Goal: Information Seeking & Learning: Learn about a topic

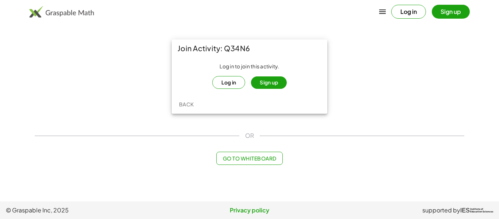
click at [229, 87] on button "Log in" at bounding box center [228, 82] width 33 height 13
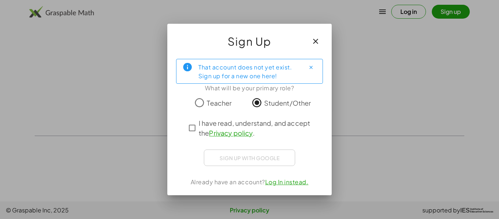
click at [233, 126] on span "I have read, understand, and accept the Privacy policy ." at bounding box center [256, 128] width 115 height 20
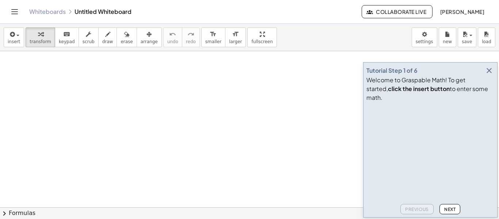
click at [491, 75] on icon "button" at bounding box center [489, 70] width 9 height 9
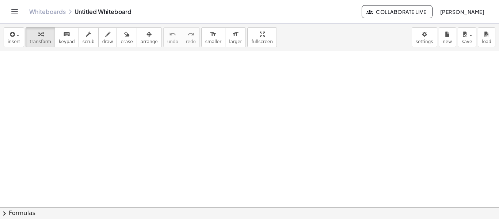
scroll to position [1091, 0]
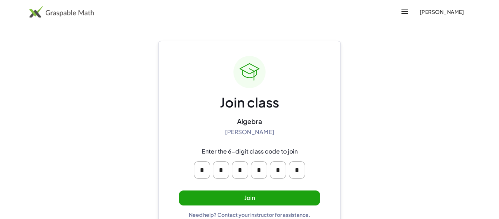
scroll to position [14, 0]
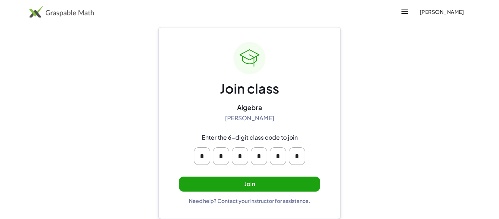
click at [233, 181] on button "Join" at bounding box center [249, 183] width 141 height 15
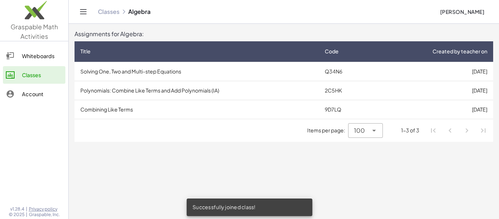
click at [188, 69] on td "Solving One, Two and Multi-step Equations" at bounding box center [196, 71] width 244 height 19
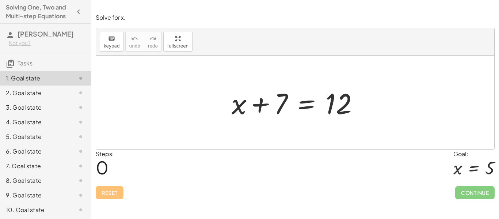
drag, startPoint x: 325, startPoint y: 123, endPoint x: 357, endPoint y: 125, distance: 32.2
click at [357, 125] on div "+ x + 7 = 12" at bounding box center [295, 102] width 398 height 93
click at [162, 185] on div "Reset Continue" at bounding box center [295, 189] width 399 height 19
drag, startPoint x: 271, startPoint y: 130, endPoint x: 365, endPoint y: 141, distance: 94.5
click at [365, 141] on div at bounding box center [295, 102] width 398 height 93
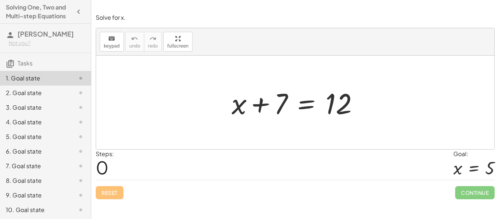
drag, startPoint x: 336, startPoint y: 133, endPoint x: 332, endPoint y: 97, distance: 36.1
click at [332, 97] on div "+ x + 7 = 12" at bounding box center [295, 102] width 398 height 93
drag, startPoint x: 332, startPoint y: 97, endPoint x: 278, endPoint y: 129, distance: 62.6
click at [278, 129] on div "12 + x + 7 = 12" at bounding box center [295, 102] width 398 height 93
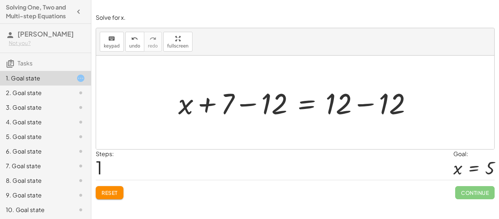
click at [112, 192] on span "Reset" at bounding box center [110, 192] width 16 height 7
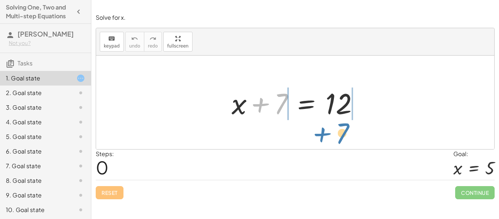
drag, startPoint x: 278, startPoint y: 111, endPoint x: 340, endPoint y: 141, distance: 69.1
click at [340, 141] on div "+ 7 + x + 7 = 12" at bounding box center [295, 102] width 398 height 93
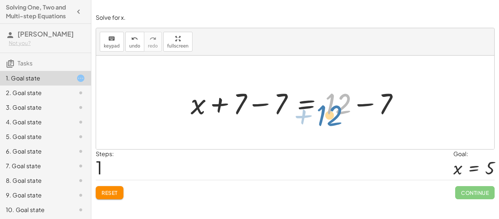
drag, startPoint x: 330, startPoint y: 110, endPoint x: 333, endPoint y: 118, distance: 8.1
click at [333, 118] on div at bounding box center [297, 103] width 221 height 38
click at [102, 192] on span "Reset" at bounding box center [110, 192] width 16 height 7
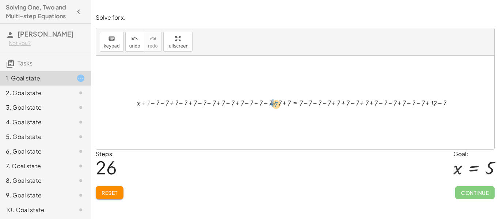
drag, startPoint x: 142, startPoint y: 103, endPoint x: 273, endPoint y: 102, distance: 130.7
click at [273, 102] on div at bounding box center [297, 101] width 329 height 11
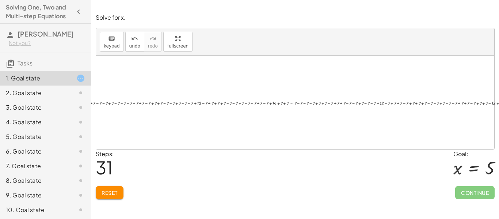
click at [114, 192] on span "Reset" at bounding box center [110, 192] width 16 height 7
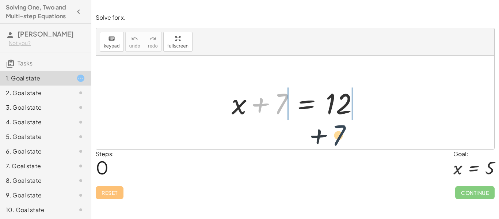
drag, startPoint x: 283, startPoint y: 107, endPoint x: 359, endPoint y: 138, distance: 81.7
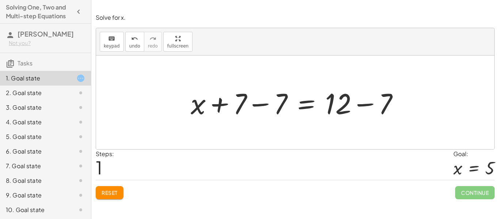
click at [223, 110] on div at bounding box center [297, 103] width 221 height 38
click at [255, 107] on div at bounding box center [297, 103] width 221 height 38
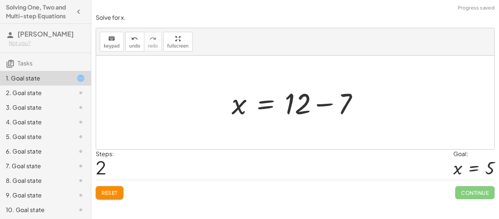
click at [321, 109] on div at bounding box center [298, 103] width 140 height 38
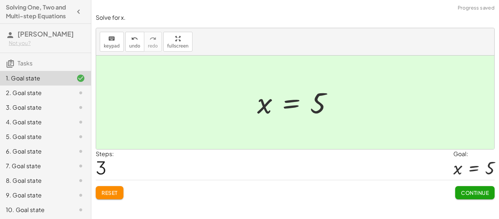
click at [454, 184] on div "Reset Continue" at bounding box center [295, 189] width 399 height 19
click at [458, 190] on button "Continue" at bounding box center [474, 192] width 39 height 13
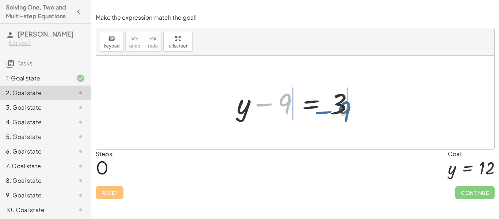
drag, startPoint x: 287, startPoint y: 113, endPoint x: 348, endPoint y: 122, distance: 61.9
click at [348, 122] on div "− 9 + y − 9 = 3" at bounding box center [295, 102] width 139 height 41
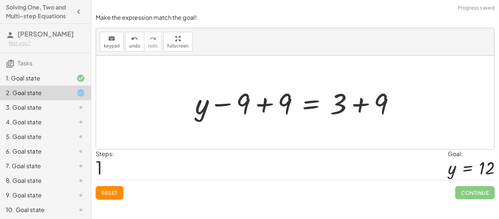
click at [355, 106] on div at bounding box center [297, 103] width 213 height 38
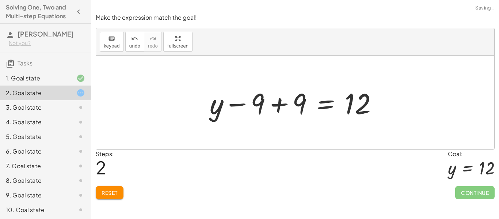
click at [260, 108] on div at bounding box center [296, 103] width 181 height 38
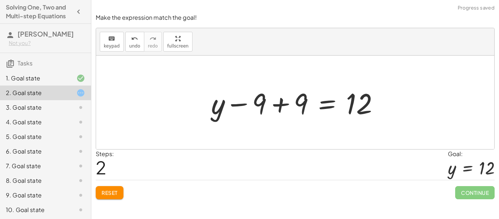
click at [274, 108] on div at bounding box center [297, 103] width 181 height 38
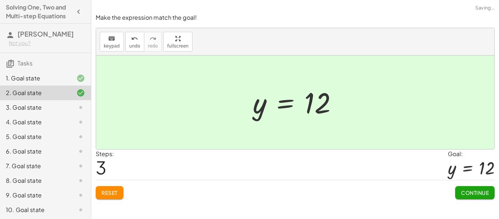
click at [489, 199] on button "Continue" at bounding box center [474, 192] width 39 height 13
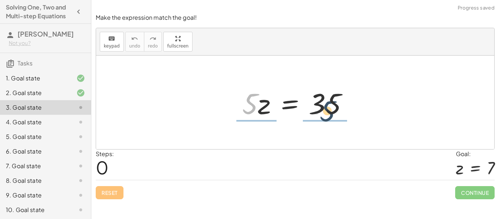
drag, startPoint x: 254, startPoint y: 106, endPoint x: 340, endPoint y: 113, distance: 86.4
click at [340, 113] on div at bounding box center [297, 103] width 119 height 38
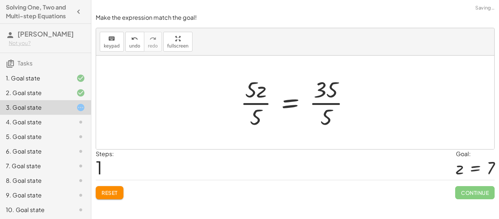
click at [323, 104] on div at bounding box center [298, 102] width 123 height 56
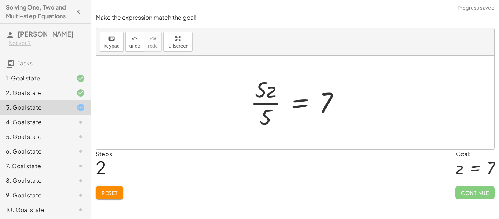
click at [256, 100] on div at bounding box center [297, 102] width 102 height 56
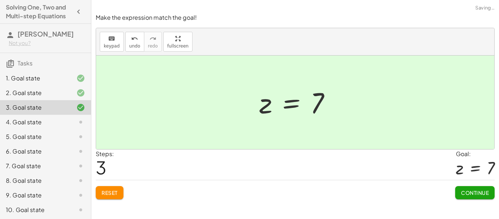
click at [464, 193] on span "Continue" at bounding box center [475, 192] width 28 height 7
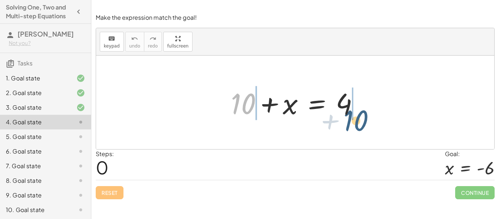
drag, startPoint x: 231, startPoint y: 102, endPoint x: 348, endPoint y: 122, distance: 118.9
click at [348, 122] on div "+ 10 + 10 + x = 4" at bounding box center [295, 102] width 150 height 41
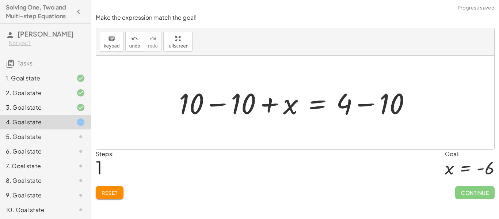
click at [357, 105] on div at bounding box center [297, 103] width 245 height 38
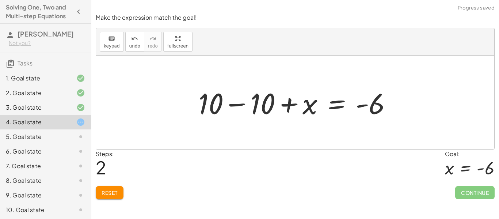
click at [239, 100] on div at bounding box center [298, 103] width 207 height 38
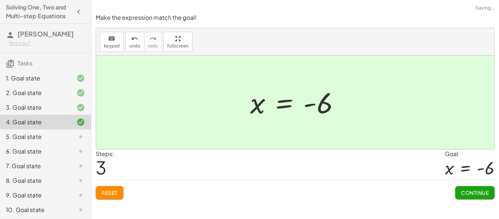
click at [468, 190] on span "Continue" at bounding box center [475, 192] width 28 height 7
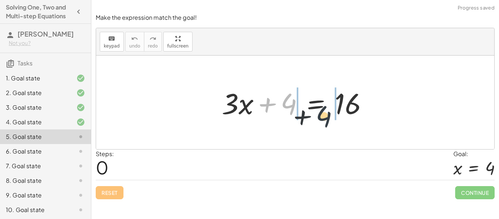
drag, startPoint x: 292, startPoint y: 105, endPoint x: 332, endPoint y: 116, distance: 41.7
click at [332, 116] on div at bounding box center [298, 103] width 160 height 38
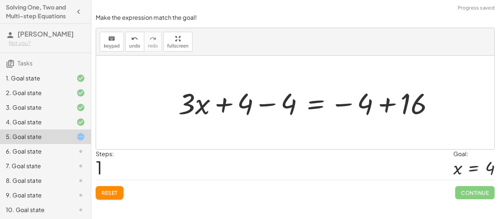
click at [357, 103] on div at bounding box center [309, 103] width 268 height 38
click at [393, 105] on div at bounding box center [309, 103] width 268 height 38
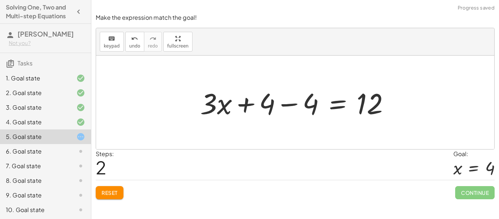
click at [107, 183] on div "Reset Continue" at bounding box center [295, 189] width 399 height 19
click at [118, 191] on span "Reset" at bounding box center [110, 192] width 16 height 7
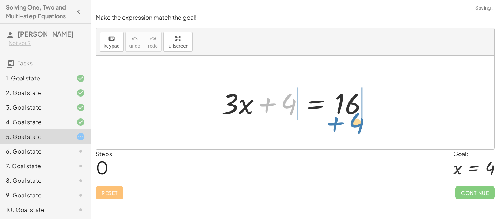
drag, startPoint x: 279, startPoint y: 105, endPoint x: 348, endPoint y: 124, distance: 70.9
click at [348, 124] on div "+ 4 + · 3 · x + 4 = 16" at bounding box center [295, 102] width 398 height 93
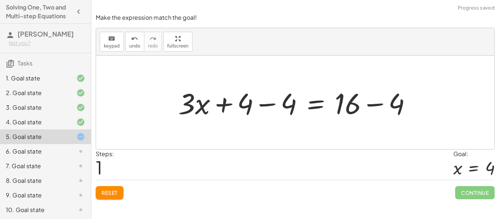
click at [368, 104] on div at bounding box center [298, 103] width 246 height 38
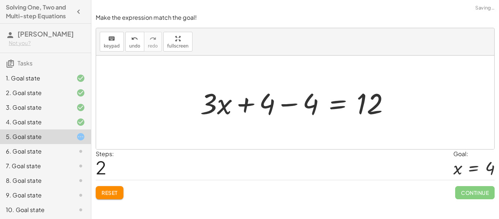
click at [294, 107] on div at bounding box center [297, 103] width 203 height 38
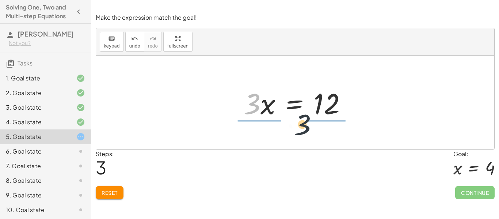
drag, startPoint x: 250, startPoint y: 100, endPoint x: 349, endPoint y: 130, distance: 103.4
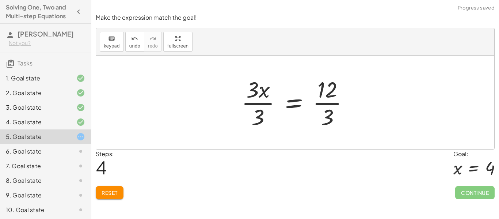
click at [322, 97] on div at bounding box center [298, 102] width 120 height 56
click at [322, 99] on div at bounding box center [291, 102] width 107 height 56
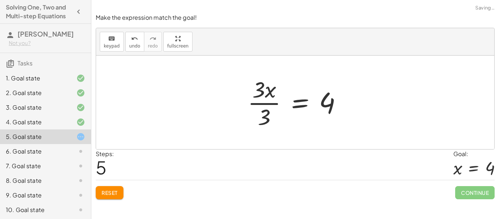
click at [260, 106] on div at bounding box center [297, 102] width 107 height 56
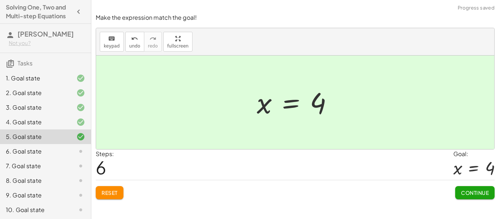
click at [474, 189] on span "Continue" at bounding box center [475, 192] width 28 height 7
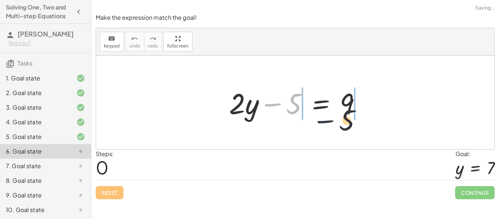
drag, startPoint x: 286, startPoint y: 104, endPoint x: 349, endPoint y: 120, distance: 65.3
click at [349, 120] on div at bounding box center [297, 103] width 145 height 38
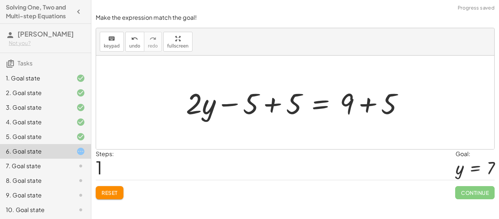
click at [370, 101] on div at bounding box center [297, 103] width 231 height 38
click at [266, 108] on div at bounding box center [282, 103] width 200 height 38
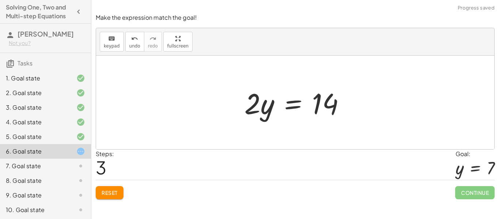
click at [296, 112] on div at bounding box center [298, 103] width 114 height 38
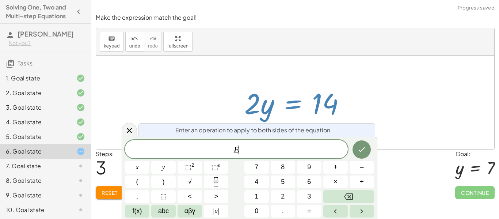
scroll to position [0, 0]
click at [263, 113] on div at bounding box center [298, 103] width 114 height 38
click at [417, 116] on div at bounding box center [295, 102] width 398 height 93
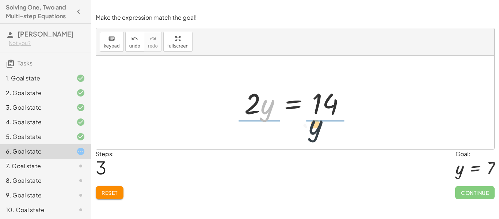
drag, startPoint x: 264, startPoint y: 102, endPoint x: 330, endPoint y: 119, distance: 68.5
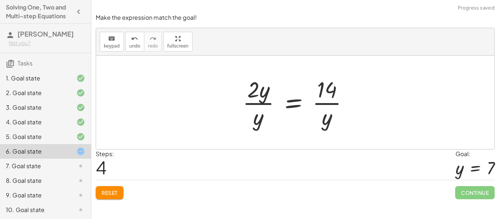
click at [325, 106] on div at bounding box center [298, 102] width 119 height 56
click at [321, 104] on div at bounding box center [297, 102] width 119 height 56
click at [103, 187] on button "Reset" at bounding box center [110, 192] width 28 height 13
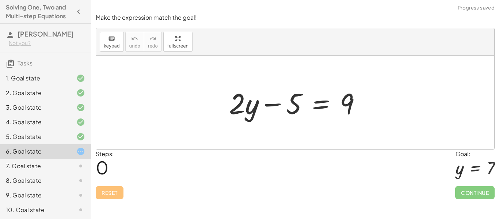
click at [18, 139] on div "5. Goal state" at bounding box center [35, 136] width 59 height 9
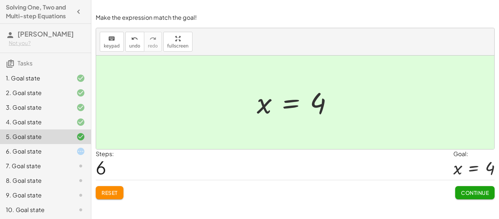
click at [22, 151] on div "6. Goal state" at bounding box center [35, 151] width 59 height 9
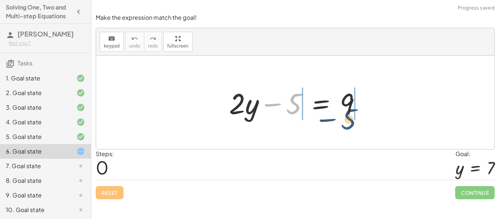
drag, startPoint x: 290, startPoint y: 105, endPoint x: 349, endPoint y: 121, distance: 61.3
click at [349, 121] on div at bounding box center [297, 103] width 145 height 38
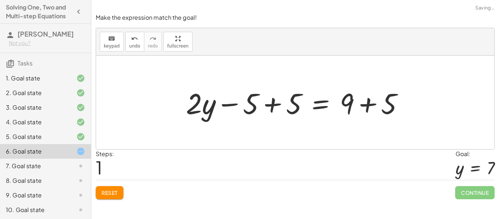
click at [371, 102] on div at bounding box center [297, 103] width 231 height 38
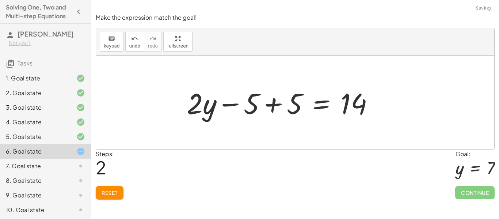
click at [271, 103] on div at bounding box center [283, 103] width 200 height 38
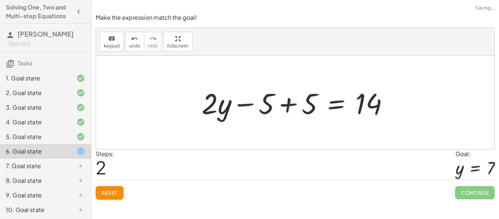
click at [289, 106] on div at bounding box center [298, 103] width 200 height 38
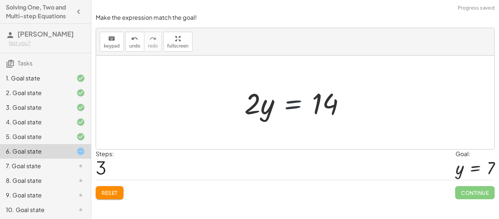
click at [288, 107] on div at bounding box center [298, 103] width 114 height 38
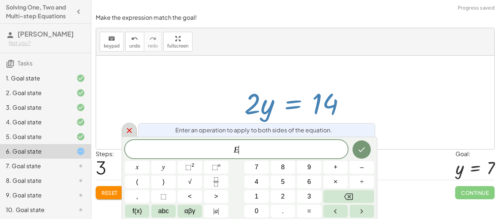
click at [129, 129] on icon at bounding box center [129, 130] width 9 height 9
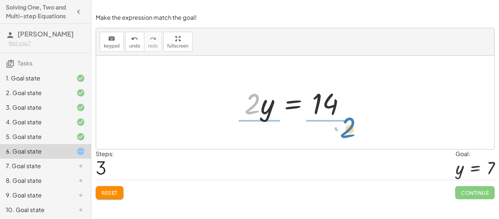
drag, startPoint x: 250, startPoint y: 104, endPoint x: 335, endPoint y: 122, distance: 86.9
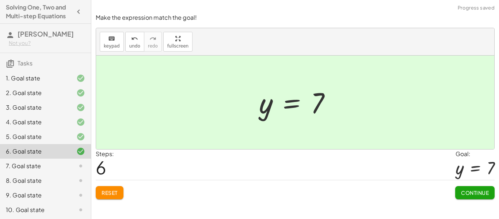
click at [464, 195] on span "Continue" at bounding box center [475, 192] width 28 height 7
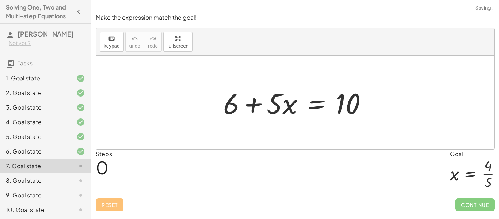
click at [248, 108] on div at bounding box center [297, 103] width 157 height 38
drag, startPoint x: 231, startPoint y: 106, endPoint x: 348, endPoint y: 128, distance: 118.9
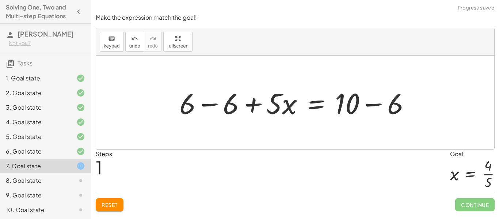
click at [369, 104] on div at bounding box center [298, 103] width 244 height 38
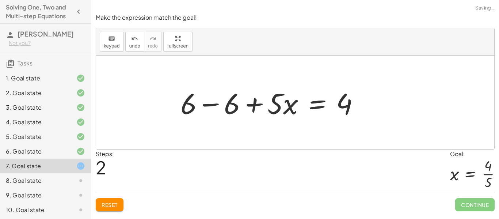
click at [212, 104] on div at bounding box center [273, 103] width 192 height 38
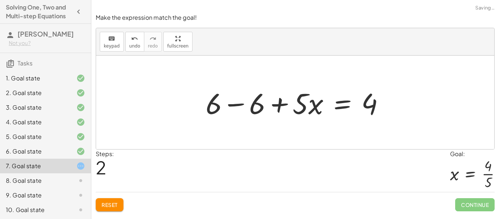
click at [231, 105] on div at bounding box center [298, 103] width 192 height 38
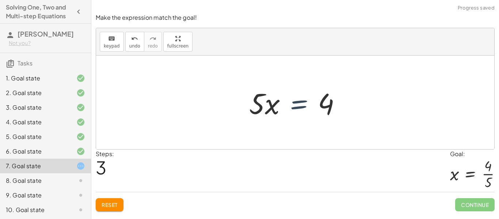
click at [298, 108] on div at bounding box center [297, 103] width 105 height 38
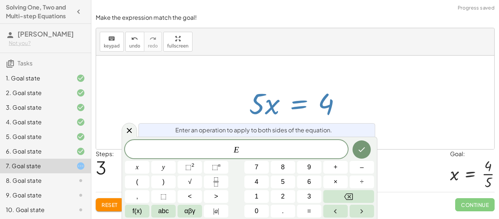
click at [332, 104] on div at bounding box center [297, 103] width 105 height 38
click at [394, 111] on div at bounding box center [295, 102] width 398 height 93
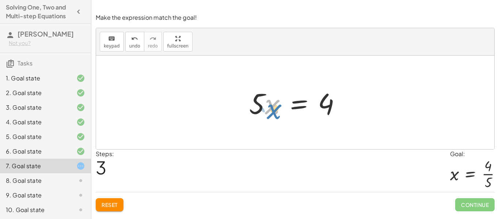
drag, startPoint x: 274, startPoint y: 99, endPoint x: 267, endPoint y: 100, distance: 7.4
click at [267, 100] on div at bounding box center [297, 103] width 105 height 38
drag, startPoint x: 263, startPoint y: 103, endPoint x: 270, endPoint y: 112, distance: 11.4
click at [270, 112] on div at bounding box center [297, 103] width 105 height 38
drag, startPoint x: 262, startPoint y: 108, endPoint x: 265, endPoint y: 122, distance: 14.9
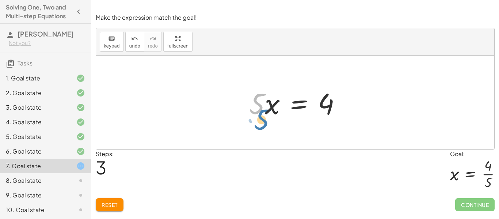
click at [265, 122] on div "+ 6 + · 5 · x = 10 + 6 − 6 + · 5 · x = + 10 − 6 + 6 − 6 + · 5 · x = 4 + 0 + · 5…" at bounding box center [295, 102] width 114 height 41
click at [261, 107] on div at bounding box center [297, 103] width 105 height 38
drag, startPoint x: 268, startPoint y: 116, endPoint x: 326, endPoint y: 131, distance: 59.7
click at [326, 131] on div "+ 6 + · 5 · x = 10 + 6 − 6 + · 5 · x = + 10 − 6 + 6 − 6 + · 5 · x = 4 + 0 + · 5…" at bounding box center [295, 102] width 398 height 93
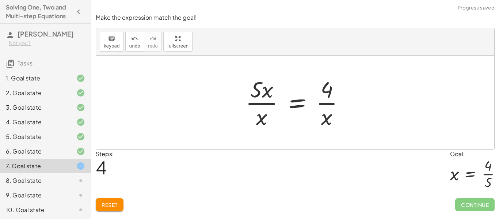
click at [257, 103] on div at bounding box center [298, 102] width 112 height 56
click at [269, 104] on div at bounding box center [298, 102] width 112 height 56
click at [263, 124] on div at bounding box center [298, 102] width 112 height 56
click at [320, 103] on div at bounding box center [298, 102] width 112 height 56
drag, startPoint x: 254, startPoint y: 91, endPoint x: 256, endPoint y: 97, distance: 5.8
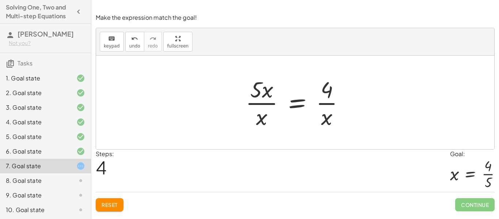
click at [256, 97] on div at bounding box center [298, 102] width 112 height 56
click at [103, 200] on button "Reset" at bounding box center [110, 204] width 28 height 13
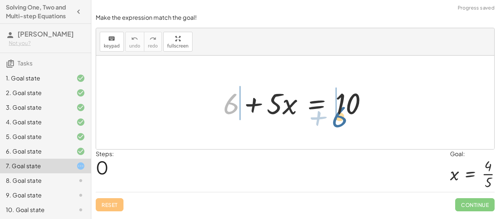
drag, startPoint x: 232, startPoint y: 107, endPoint x: 343, endPoint y: 122, distance: 112.1
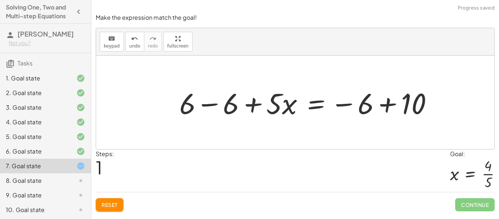
click at [352, 104] on div at bounding box center [309, 103] width 266 height 38
click at [106, 205] on span "Reset" at bounding box center [110, 204] width 16 height 7
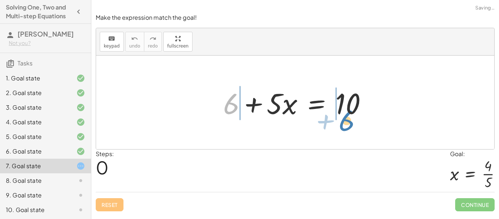
drag, startPoint x: 224, startPoint y: 103, endPoint x: 339, endPoint y: 120, distance: 115.9
click at [339, 120] on div at bounding box center [297, 103] width 157 height 38
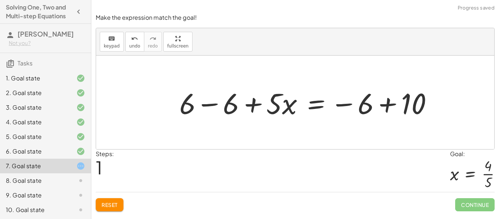
click at [111, 206] on span "Reset" at bounding box center [110, 204] width 16 height 7
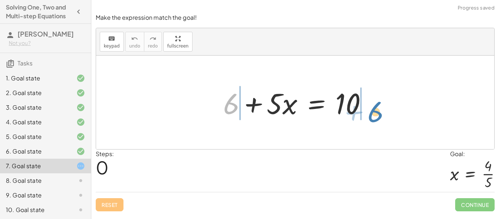
drag, startPoint x: 225, startPoint y: 110, endPoint x: 366, endPoint y: 120, distance: 141.6
click at [366, 120] on div at bounding box center [297, 103] width 157 height 38
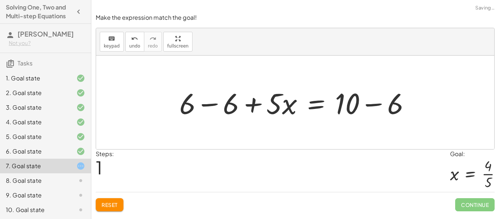
click at [375, 106] on div at bounding box center [298, 103] width 244 height 38
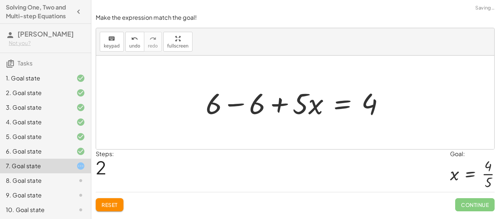
drag, startPoint x: 375, startPoint y: 106, endPoint x: 239, endPoint y: 103, distance: 135.9
click at [239, 103] on div "+ 6 + · 5 · x = 10 + 6 − 6 + · 5 · x = + 10 − 6 + · 5 · x = + 6 − 6 4" at bounding box center [295, 102] width 398 height 93
click at [239, 103] on div at bounding box center [298, 103] width 192 height 38
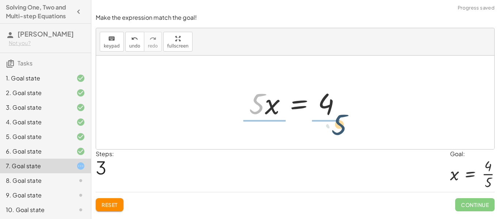
drag, startPoint x: 260, startPoint y: 109, endPoint x: 344, endPoint y: 127, distance: 86.0
click at [344, 127] on div "+ 6 + · 5 · x = 10 + 6 − 6 + · 5 · x = + 10 − 6 + 6 − 6 + · 5 · x = 4 + 0 + · 5…" at bounding box center [295, 102] width 398 height 93
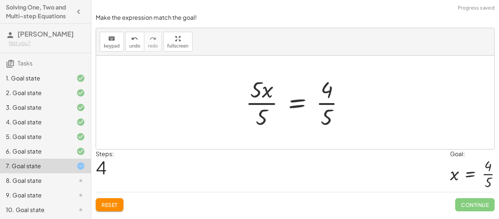
click at [262, 104] on div at bounding box center [298, 102] width 112 height 56
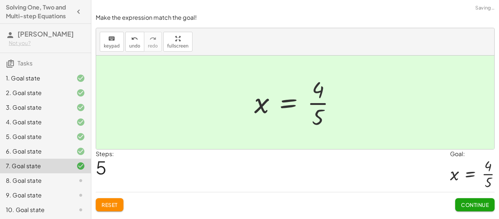
click at [469, 204] on span "Continue" at bounding box center [475, 204] width 28 height 7
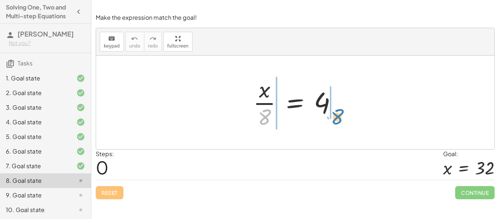
drag, startPoint x: 267, startPoint y: 113, endPoint x: 340, endPoint y: 112, distance: 73.4
click at [340, 112] on div at bounding box center [297, 102] width 97 height 56
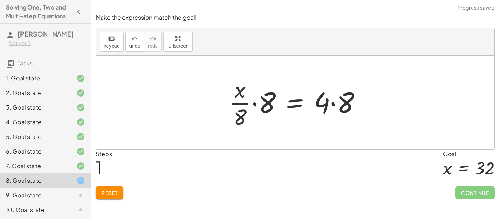
click at [337, 105] on div at bounding box center [298, 102] width 146 height 56
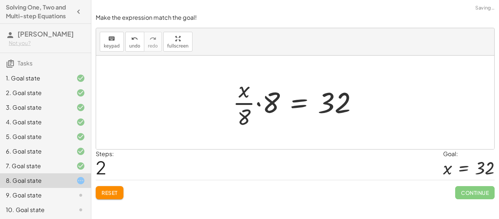
click at [257, 107] on div at bounding box center [298, 102] width 138 height 56
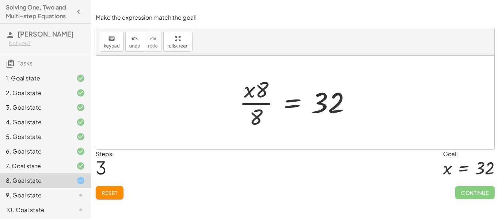
click at [108, 195] on span "Reset" at bounding box center [110, 192] width 16 height 7
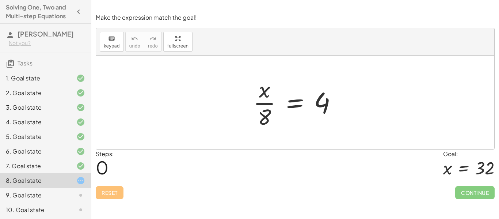
click at [35, 137] on div "5. Goal state" at bounding box center [35, 136] width 59 height 9
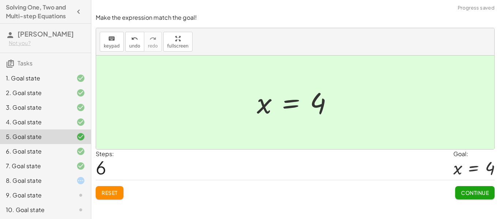
click at [114, 195] on span "Reset" at bounding box center [110, 192] width 16 height 7
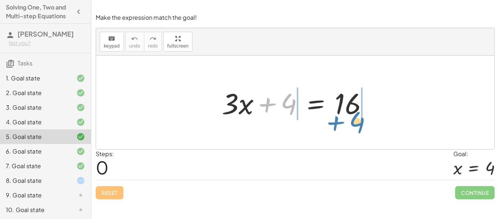
drag, startPoint x: 283, startPoint y: 106, endPoint x: 351, endPoint y: 125, distance: 70.5
click at [351, 125] on div "+ 4 + · 3 · x + 4 = 16" at bounding box center [295, 102] width 398 height 93
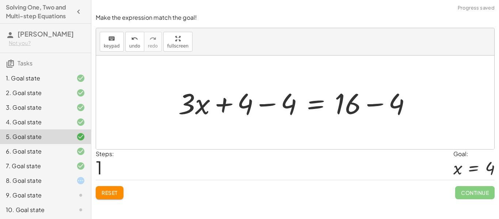
click at [378, 104] on div at bounding box center [298, 103] width 246 height 38
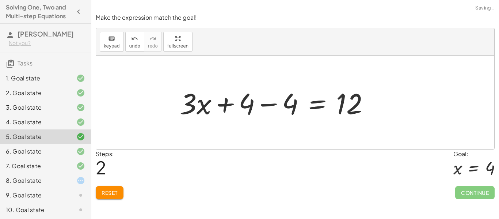
click at [265, 104] on div at bounding box center [277, 103] width 203 height 38
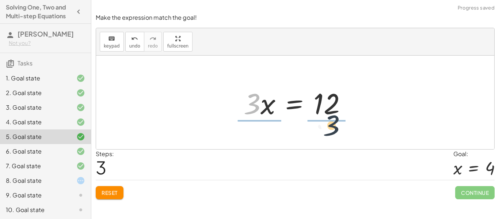
drag, startPoint x: 257, startPoint y: 111, endPoint x: 342, endPoint y: 131, distance: 87.3
click at [342, 131] on div "+ · 3 · x + 4 = 16 + · 3 · x + 4 − 4 = + 16 − 4 + · 3 · x + 4 − 4 = 12 + · 3 · …" at bounding box center [295, 102] width 398 height 93
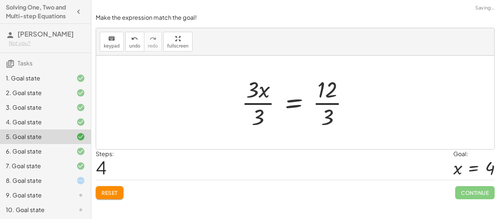
click at [331, 105] on div at bounding box center [298, 102] width 120 height 56
click at [257, 106] on div at bounding box center [291, 102] width 107 height 56
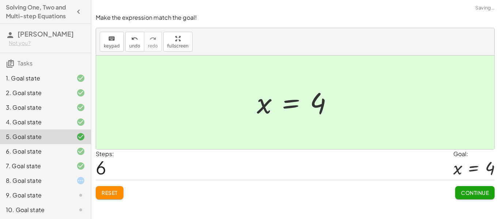
click at [474, 193] on span "Continue" at bounding box center [475, 192] width 28 height 7
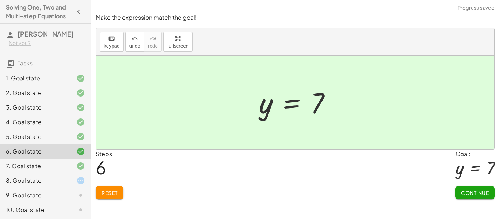
click at [41, 180] on div "8. Goal state" at bounding box center [35, 180] width 59 height 9
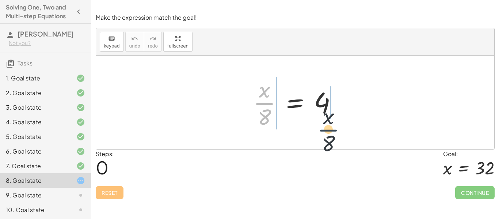
drag, startPoint x: 270, startPoint y: 105, endPoint x: 338, endPoint y: 131, distance: 73.0
click at [338, 131] on div "· x · 8 · x · 8 = 4" at bounding box center [295, 102] width 106 height 60
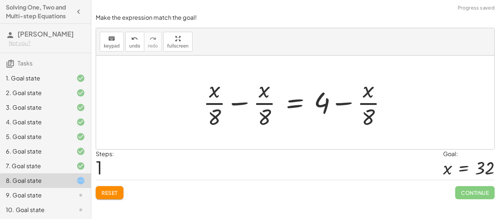
click at [348, 104] on div at bounding box center [297, 102] width 197 height 56
click at [348, 104] on div at bounding box center [309, 102] width 221 height 56
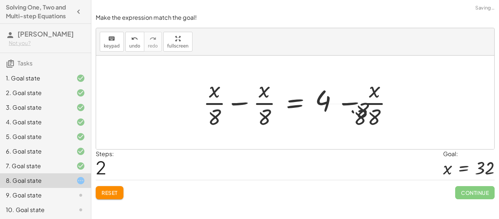
click at [348, 104] on div at bounding box center [309, 102] width 221 height 56
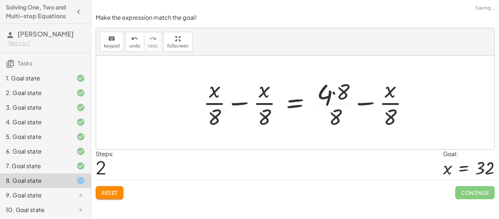
click at [348, 104] on div at bounding box center [309, 102] width 221 height 56
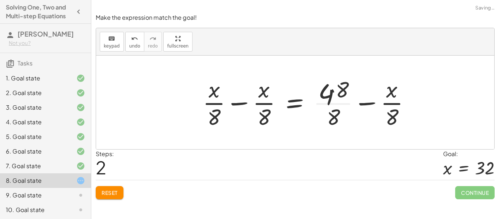
click at [348, 104] on div at bounding box center [309, 102] width 221 height 56
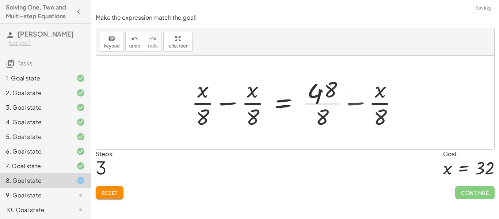
click at [348, 104] on div at bounding box center [289, 102] width 202 height 56
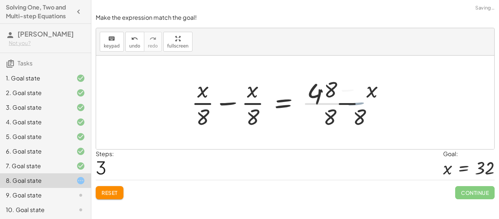
click at [348, 104] on div at bounding box center [289, 102] width 202 height 56
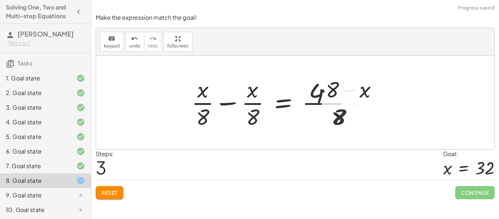
click at [348, 104] on div at bounding box center [289, 102] width 202 height 56
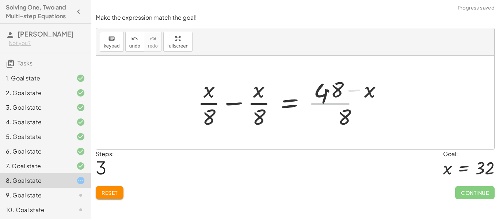
click at [348, 104] on div at bounding box center [295, 102] width 202 height 56
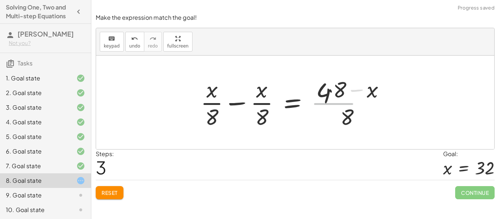
click at [348, 104] on div at bounding box center [298, 102] width 202 height 56
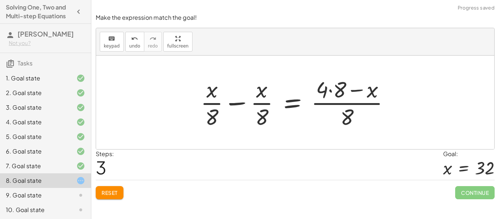
click at [115, 192] on span "Reset" at bounding box center [110, 192] width 16 height 7
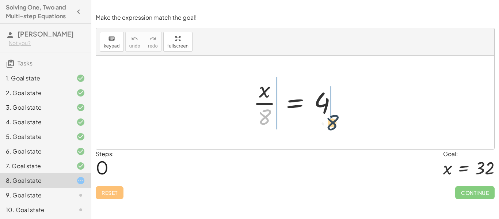
drag, startPoint x: 266, startPoint y: 112, endPoint x: 336, endPoint y: 118, distance: 69.6
click at [336, 118] on div at bounding box center [297, 102] width 97 height 56
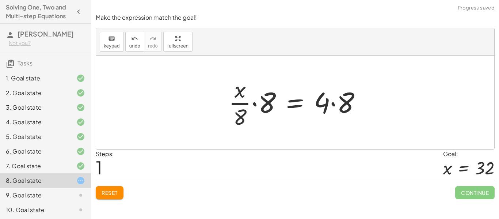
click at [335, 107] on div at bounding box center [298, 102] width 146 height 56
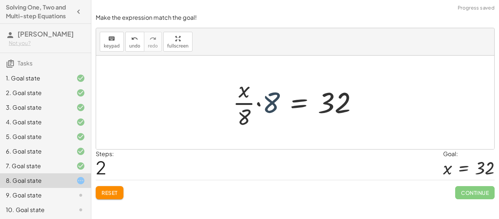
click at [272, 106] on div at bounding box center [298, 102] width 138 height 56
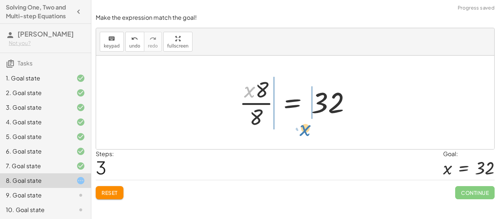
drag, startPoint x: 247, startPoint y: 94, endPoint x: 299, endPoint y: 133, distance: 65.3
click at [299, 133] on div "· x · 8 = 4 · · x · 8 · 8 = · 4 · 8 · · x · 8 · 8 = 32 · x · x = · 8 · 8 32" at bounding box center [295, 102] width 398 height 93
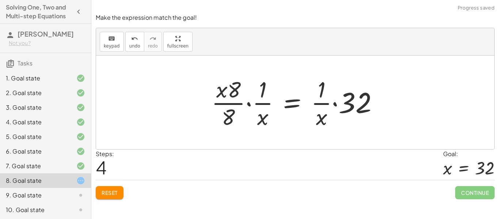
click at [332, 103] on div at bounding box center [298, 102] width 180 height 56
click at [100, 195] on button "Reset" at bounding box center [110, 192] width 28 height 13
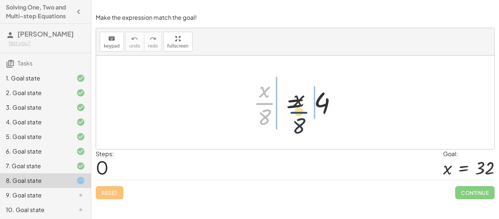
drag, startPoint x: 268, startPoint y: 103, endPoint x: 307, endPoint y: 111, distance: 40.6
click at [307, 111] on div at bounding box center [297, 102] width 97 height 56
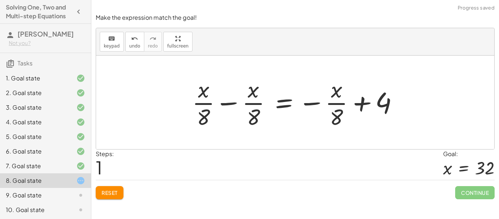
click at [360, 109] on div at bounding box center [297, 102] width 219 height 56
click at [311, 104] on div at bounding box center [297, 102] width 219 height 56
click at [311, 105] on div at bounding box center [297, 102] width 219 height 56
click at [230, 108] on div at bounding box center [297, 102] width 219 height 56
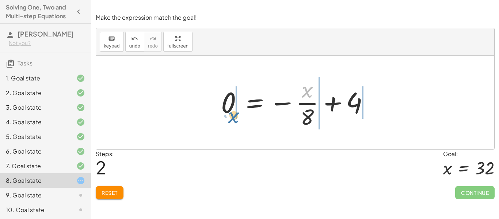
drag, startPoint x: 303, startPoint y: 92, endPoint x: 229, endPoint y: 118, distance: 78.5
click at [229, 118] on div at bounding box center [297, 102] width 161 height 56
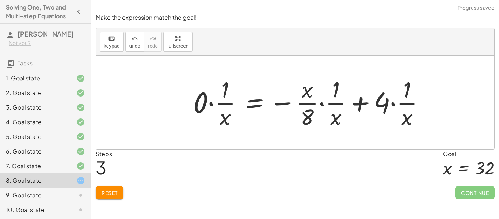
click at [211, 105] on div at bounding box center [312, 102] width 244 height 56
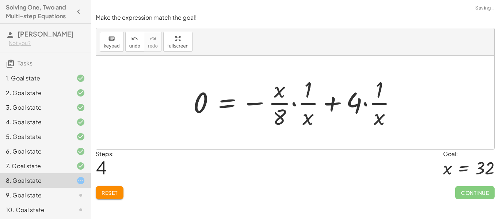
click at [301, 102] on div at bounding box center [298, 102] width 217 height 56
click at [301, 103] on div at bounding box center [298, 102] width 217 height 56
click at [293, 104] on div at bounding box center [298, 102] width 217 height 56
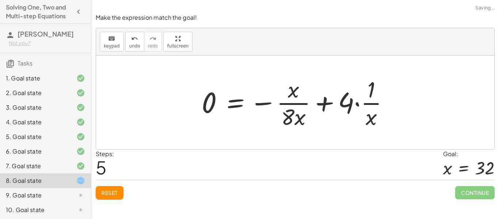
click at [115, 189] on span "Reset" at bounding box center [110, 192] width 16 height 7
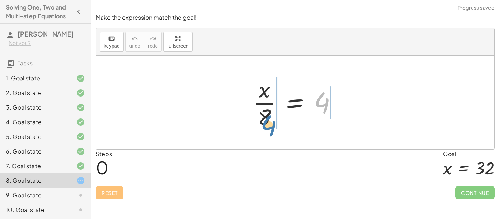
drag, startPoint x: 321, startPoint y: 102, endPoint x: 264, endPoint y: 125, distance: 61.3
click at [264, 125] on div at bounding box center [297, 102] width 97 height 56
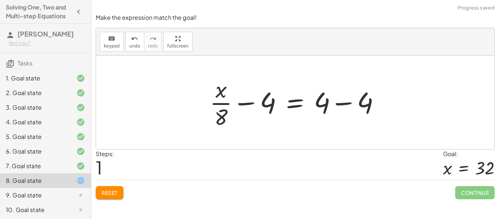
click at [249, 102] on div at bounding box center [298, 102] width 184 height 56
drag, startPoint x: 265, startPoint y: 104, endPoint x: 256, endPoint y: 111, distance: 11.2
click at [256, 111] on div at bounding box center [298, 102] width 184 height 56
click at [106, 191] on span "Reset" at bounding box center [110, 192] width 16 height 7
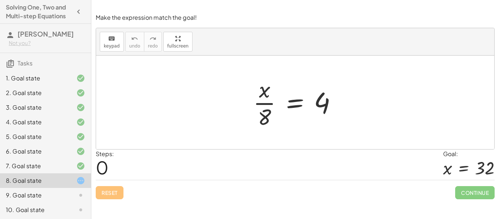
click at [26, 199] on div "9. Goal state" at bounding box center [35, 195] width 59 height 9
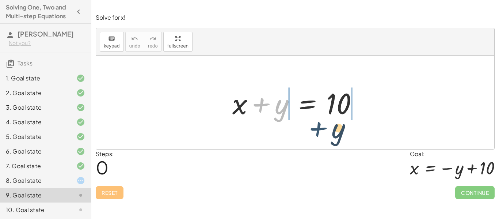
drag, startPoint x: 272, startPoint y: 107, endPoint x: 342, endPoint y: 130, distance: 73.2
click at [342, 130] on div "+ y + x + y = 10" at bounding box center [295, 102] width 398 height 93
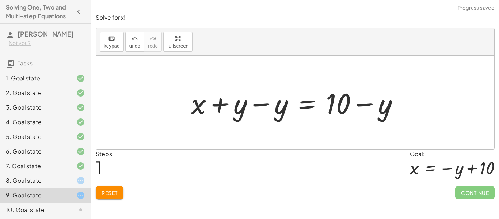
click at [362, 104] on div at bounding box center [297, 103] width 221 height 38
click at [254, 107] on div at bounding box center [297, 103] width 221 height 38
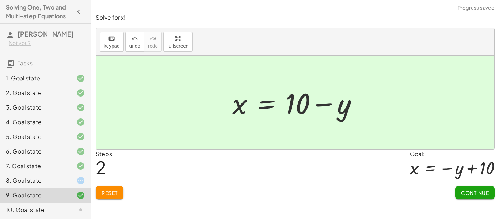
click at [467, 197] on button "Continue" at bounding box center [474, 192] width 39 height 13
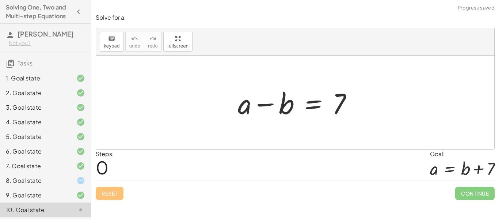
scroll to position [45, 0]
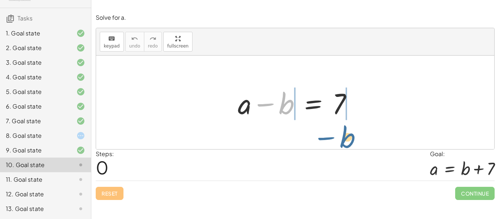
drag, startPoint x: 275, startPoint y: 107, endPoint x: 337, endPoint y: 140, distance: 70.1
click at [337, 140] on div "− b + a − b = 7" at bounding box center [295, 102] width 398 height 93
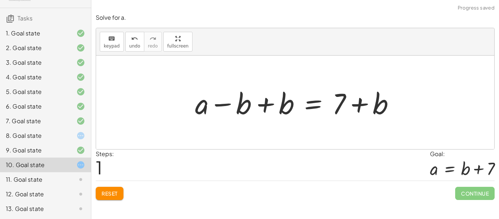
click at [228, 106] on div at bounding box center [297, 103] width 213 height 38
click at [262, 107] on div at bounding box center [297, 103] width 213 height 38
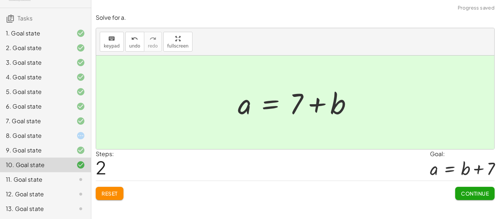
click at [479, 196] on span "Continue" at bounding box center [475, 193] width 28 height 7
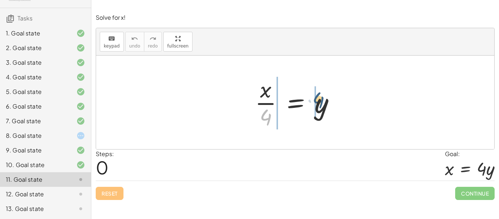
drag, startPoint x: 263, startPoint y: 113, endPoint x: 317, endPoint y: 96, distance: 55.9
click at [317, 96] on div at bounding box center [297, 102] width 93 height 56
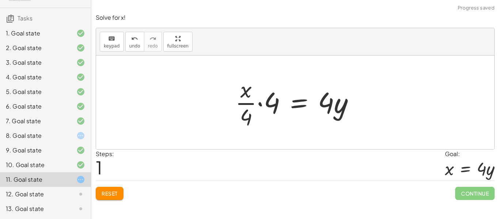
click at [261, 103] on div at bounding box center [298, 102] width 133 height 56
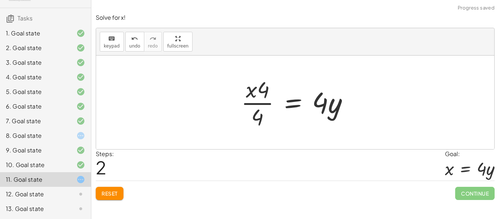
click at [256, 102] on div at bounding box center [297, 102] width 120 height 56
drag, startPoint x: 247, startPoint y: 92, endPoint x: 282, endPoint y: 116, distance: 42.5
click at [282, 116] on div at bounding box center [297, 102] width 120 height 56
drag, startPoint x: 256, startPoint y: 93, endPoint x: 276, endPoint y: 107, distance: 24.2
click at [276, 107] on div at bounding box center [297, 102] width 120 height 56
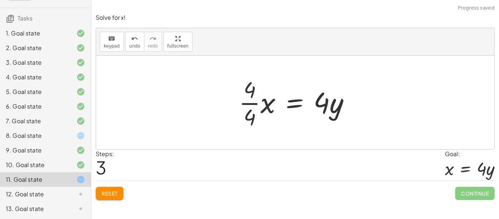
click at [248, 104] on div at bounding box center [297, 102] width 125 height 56
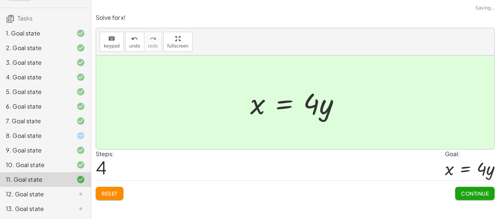
click at [464, 186] on div "Continue" at bounding box center [474, 190] width 39 height 19
click at [464, 188] on button "Continue" at bounding box center [474, 193] width 39 height 13
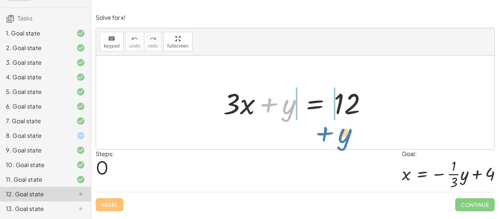
drag, startPoint x: 267, startPoint y: 104, endPoint x: 329, endPoint y: 134, distance: 68.6
click at [329, 134] on div "+ y + · 3 · x + y = 12" at bounding box center [295, 102] width 398 height 93
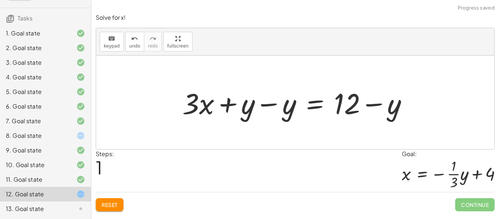
click at [369, 104] on div at bounding box center [298, 103] width 239 height 38
click at [108, 198] on button "Reset" at bounding box center [110, 204] width 28 height 13
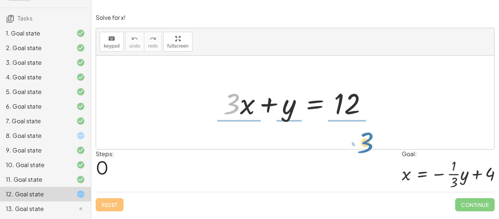
drag, startPoint x: 236, startPoint y: 99, endPoint x: 370, endPoint y: 130, distance: 137.3
click at [370, 130] on div "· 3 + · x + · 3 · x + y = 12" at bounding box center [295, 102] width 398 height 93
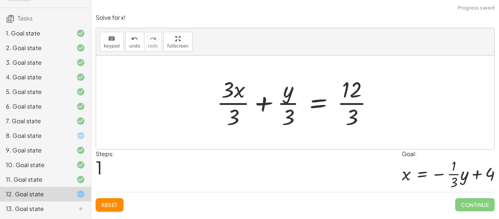
click at [347, 100] on div at bounding box center [298, 102] width 170 height 56
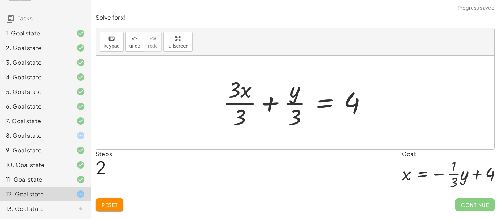
click at [290, 102] on div at bounding box center [297, 102] width 157 height 56
click at [242, 102] on div at bounding box center [297, 102] width 157 height 56
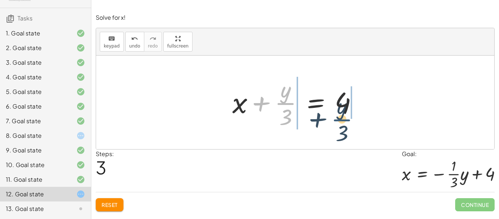
drag, startPoint x: 289, startPoint y: 104, endPoint x: 349, endPoint y: 122, distance: 62.7
click at [349, 122] on div at bounding box center [298, 102] width 138 height 56
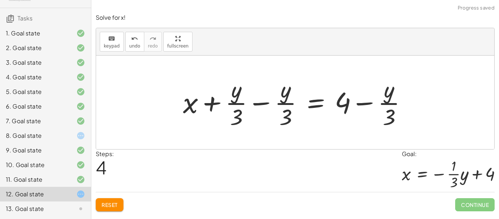
click at [368, 100] on div at bounding box center [297, 102] width 237 height 56
click at [361, 105] on div at bounding box center [297, 102] width 237 height 56
click at [103, 208] on button "Reset" at bounding box center [110, 204] width 28 height 13
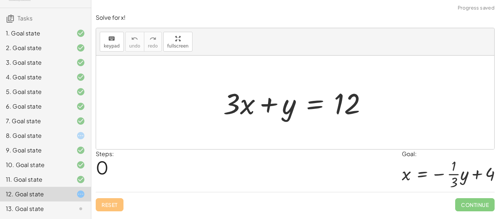
click at [45, 210] on div "13. Goal state" at bounding box center [35, 208] width 59 height 9
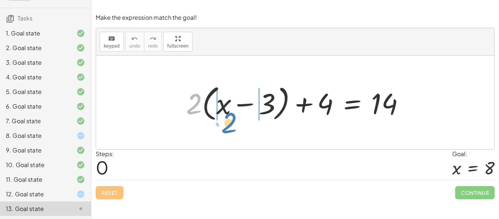
drag, startPoint x: 199, startPoint y: 105, endPoint x: 234, endPoint y: 124, distance: 39.9
click at [234, 124] on div "· 2 + · 2 · ( + x − 3 ) + 4 = 14" at bounding box center [295, 103] width 241 height 46
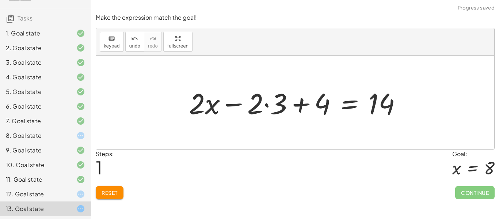
click at [240, 104] on div at bounding box center [298, 103] width 226 height 38
click at [265, 105] on div at bounding box center [298, 103] width 226 height 38
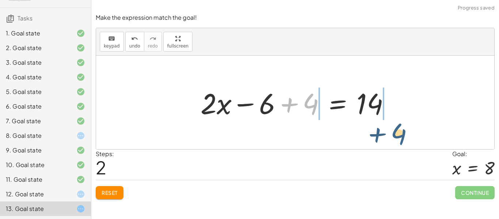
drag, startPoint x: 309, startPoint y: 106, endPoint x: 395, endPoint y: 134, distance: 91.3
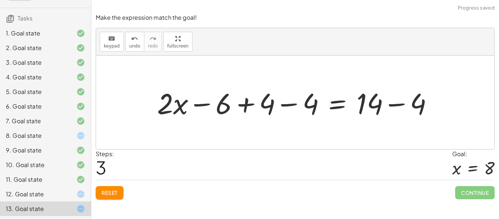
click at [400, 102] on div at bounding box center [297, 103] width 289 height 38
click at [286, 106] on div at bounding box center [275, 103] width 244 height 38
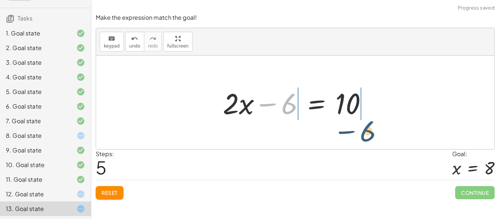
drag, startPoint x: 290, startPoint y: 110, endPoint x: 363, endPoint y: 133, distance: 76.6
click at [363, 133] on div "+ · 2 · ( + x − 3 ) + 4 = 14 + · 2 · x − · 2 · 3 + 4 = 14 + · 2 · x − 6 + 4 = 1…" at bounding box center [295, 102] width 398 height 93
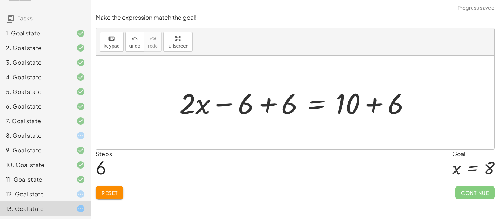
click at [375, 101] on div at bounding box center [298, 103] width 244 height 38
click at [274, 106] on div at bounding box center [277, 103] width 202 height 38
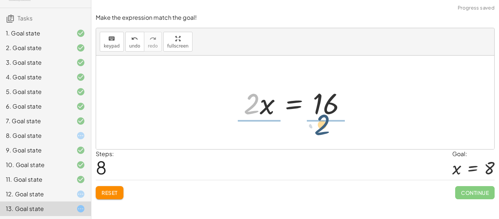
drag, startPoint x: 248, startPoint y: 102, endPoint x: 324, endPoint y: 123, distance: 78.1
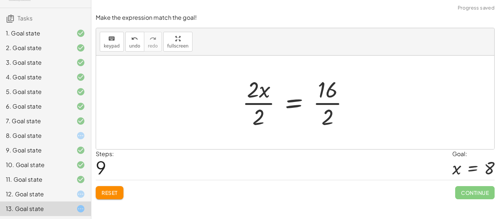
click at [328, 103] on div at bounding box center [298, 102] width 120 height 56
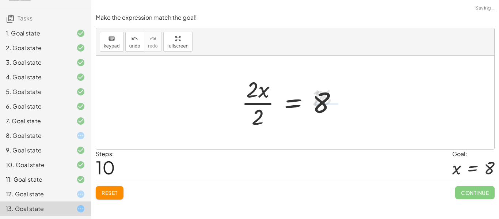
click at [261, 101] on div at bounding box center [292, 102] width 108 height 56
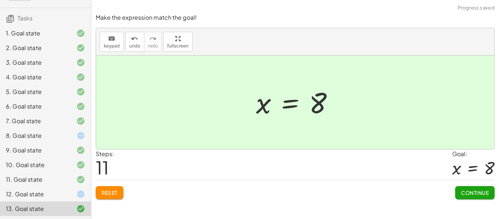
click at [458, 188] on button "Continue" at bounding box center [474, 192] width 39 height 13
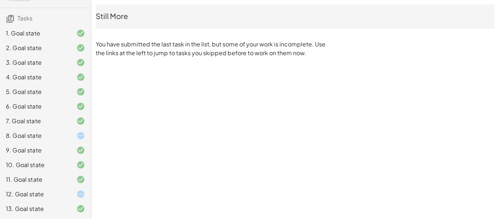
click at [44, 132] on div "8. Goal state" at bounding box center [35, 135] width 59 height 9
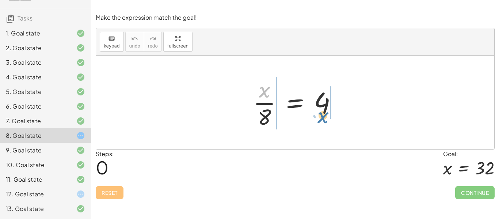
drag, startPoint x: 261, startPoint y: 96, endPoint x: 321, endPoint y: 122, distance: 64.7
click at [321, 122] on div at bounding box center [297, 102] width 97 height 56
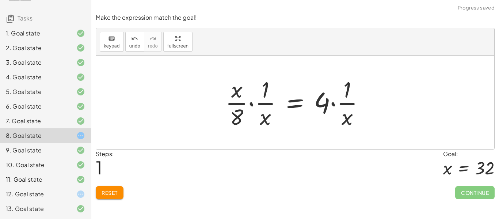
click at [337, 106] on div at bounding box center [298, 102] width 152 height 56
click at [252, 102] on div at bounding box center [298, 102] width 152 height 56
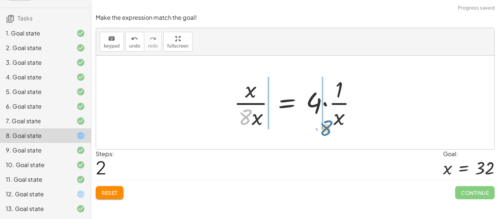
drag, startPoint x: 246, startPoint y: 116, endPoint x: 329, endPoint y: 127, distance: 83.6
click at [329, 127] on div at bounding box center [298, 102] width 136 height 56
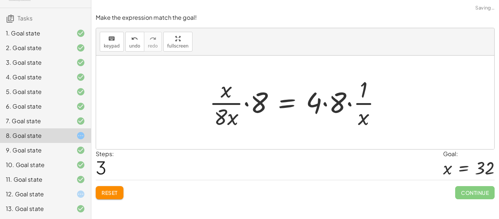
click at [326, 103] on div at bounding box center [298, 102] width 185 height 56
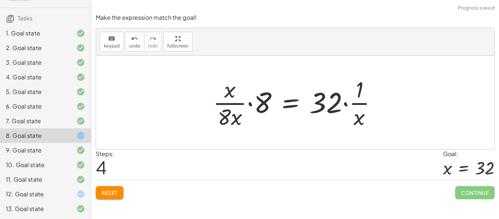
click at [250, 106] on div at bounding box center [297, 102] width 177 height 56
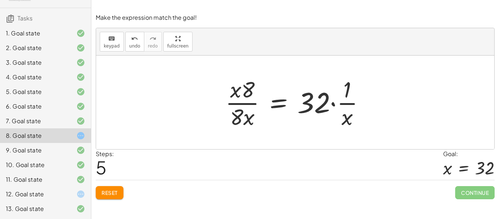
click at [43, 192] on div "12. Goal state" at bounding box center [35, 194] width 59 height 9
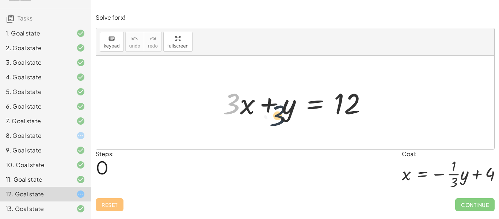
drag, startPoint x: 230, startPoint y: 109, endPoint x: 284, endPoint y: 116, distance: 54.4
click at [284, 116] on div at bounding box center [297, 103] width 157 height 38
drag, startPoint x: 234, startPoint y: 103, endPoint x: 340, endPoint y: 119, distance: 106.3
click at [340, 119] on div at bounding box center [297, 103] width 157 height 38
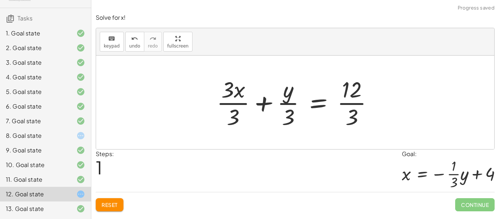
click at [348, 103] on div at bounding box center [298, 102] width 170 height 56
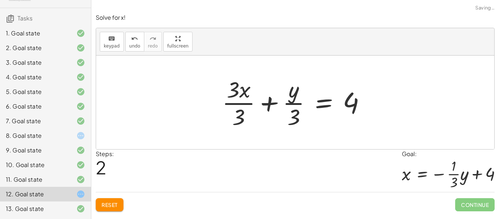
click at [264, 102] on div at bounding box center [296, 102] width 157 height 56
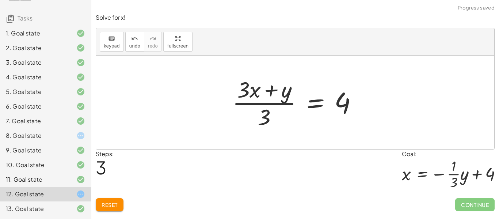
click at [269, 104] on div at bounding box center [298, 102] width 138 height 56
drag, startPoint x: 254, startPoint y: 95, endPoint x: 357, endPoint y: 131, distance: 109.6
click at [357, 131] on div "+ · 3 · x + y = 12 + · 3 · x · 3 + · y · 3 = · 12 · 3 + · 3 · x · 3 + · y · 3 =…" at bounding box center [294, 102] width 147 height 60
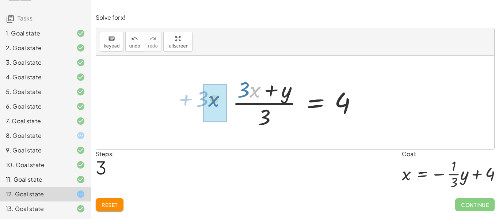
drag, startPoint x: 257, startPoint y: 93, endPoint x: 215, endPoint y: 103, distance: 43.1
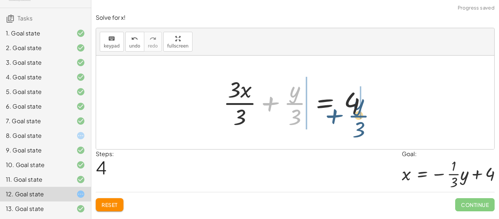
drag, startPoint x: 289, startPoint y: 103, endPoint x: 355, endPoint y: 119, distance: 68.1
click at [355, 119] on div at bounding box center [297, 102] width 157 height 56
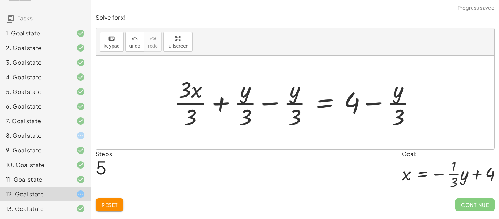
click at [372, 99] on div at bounding box center [297, 102] width 255 height 56
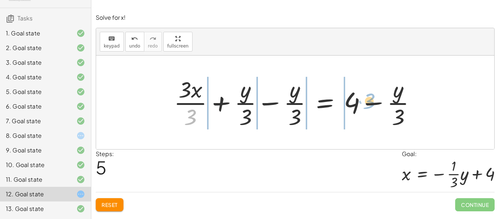
drag, startPoint x: 185, startPoint y: 114, endPoint x: 364, endPoint y: 98, distance: 179.6
click at [364, 98] on div at bounding box center [297, 102] width 255 height 56
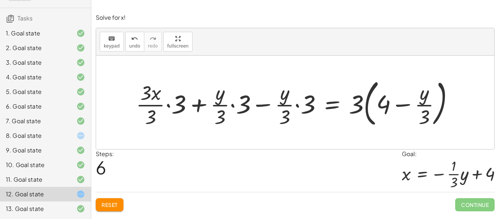
click at [104, 200] on button "Reset" at bounding box center [110, 204] width 28 height 13
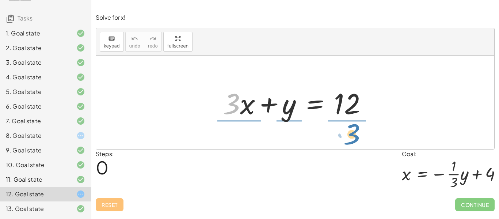
drag, startPoint x: 237, startPoint y: 104, endPoint x: 361, endPoint y: 130, distance: 126.4
click at [361, 130] on div "· 3 + · x + · 3 · x + y = 12" at bounding box center [295, 102] width 398 height 93
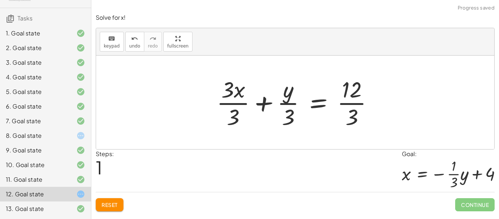
click at [351, 106] on div at bounding box center [298, 102] width 170 height 56
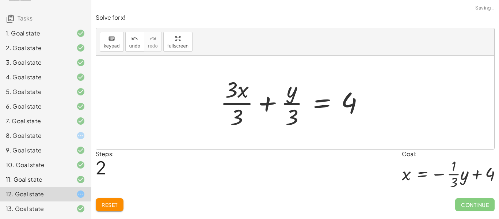
click at [263, 106] on div at bounding box center [295, 102] width 157 height 56
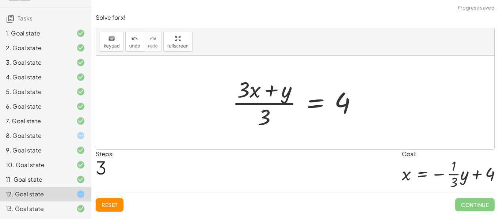
click at [106, 198] on div "Reset Continue" at bounding box center [295, 201] width 399 height 19
click at [108, 200] on button "Reset" at bounding box center [110, 204] width 28 height 13
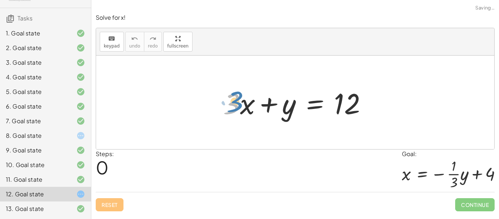
click at [234, 106] on div at bounding box center [297, 103] width 157 height 38
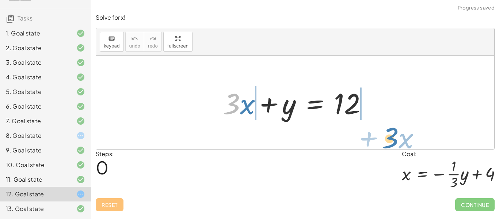
drag, startPoint x: 234, startPoint y: 106, endPoint x: 394, endPoint y: 140, distance: 162.8
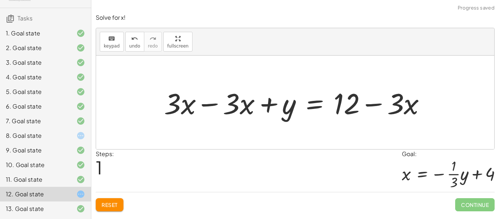
click at [379, 108] on div at bounding box center [297, 103] width 275 height 38
click at [399, 105] on div at bounding box center [297, 103] width 275 height 38
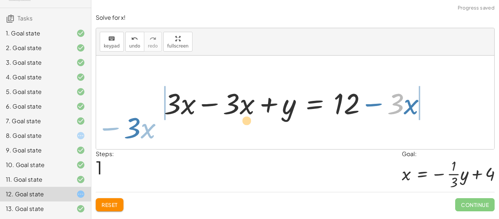
drag, startPoint x: 399, startPoint y: 105, endPoint x: 100, endPoint y: 123, distance: 299.6
click at [100, 123] on div "+ · 3 · x + y = 12 · 3 − · x + y = 12 + · 3 · x − · 3 · x + − · 3 · x" at bounding box center [295, 102] width 398 height 93
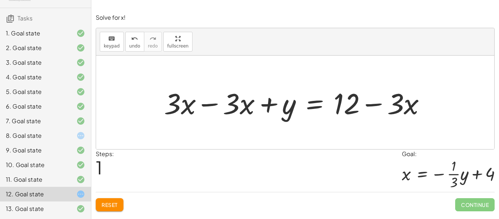
click at [114, 203] on span "Reset" at bounding box center [110, 204] width 16 height 7
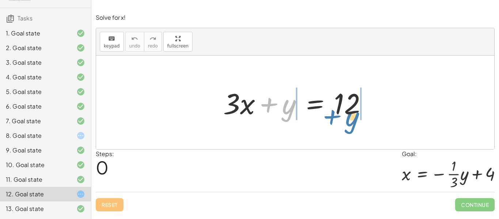
drag, startPoint x: 275, startPoint y: 106, endPoint x: 340, endPoint y: 117, distance: 65.9
click at [340, 117] on div at bounding box center [297, 103] width 157 height 38
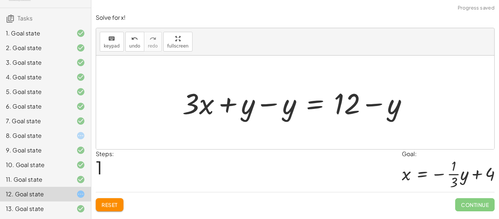
click at [371, 102] on div at bounding box center [298, 103] width 239 height 38
click at [268, 105] on div at bounding box center [298, 103] width 239 height 38
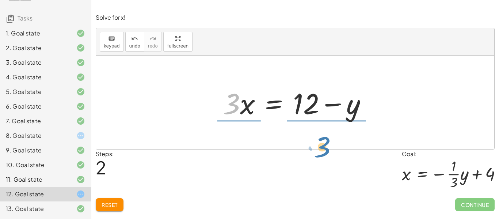
click at [240, 119] on div at bounding box center [297, 103] width 157 height 38
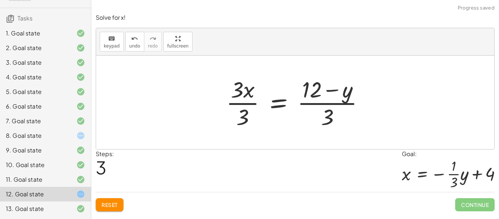
click at [242, 104] on div at bounding box center [297, 102] width 151 height 56
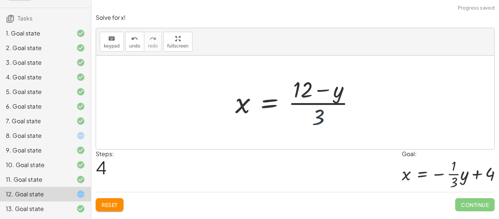
click at [308, 104] on div at bounding box center [298, 102] width 133 height 56
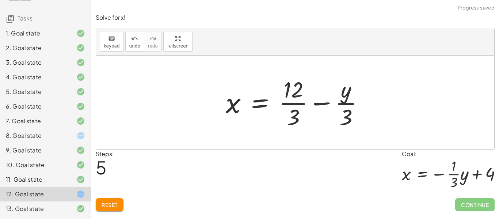
click at [344, 105] on div at bounding box center [298, 102] width 152 height 56
click at [295, 104] on div at bounding box center [298, 102] width 152 height 56
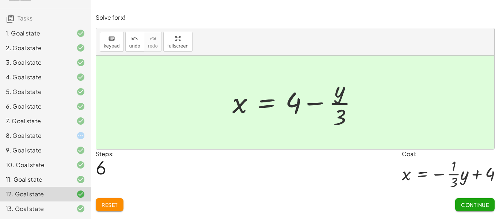
click at [484, 206] on span "Continue" at bounding box center [475, 204] width 28 height 7
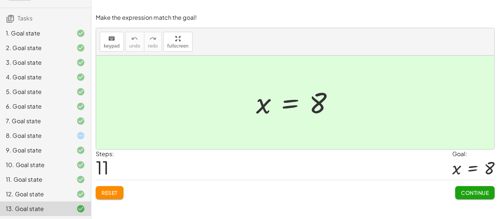
click at [59, 135] on div "8. Goal state" at bounding box center [35, 135] width 59 height 9
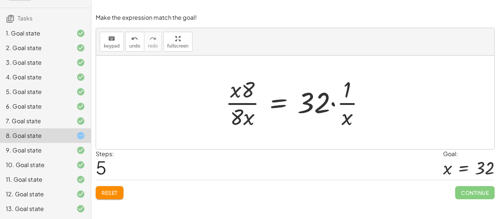
click at [294, 139] on div at bounding box center [295, 102] width 398 height 93
click at [117, 190] on span "Reset" at bounding box center [110, 192] width 16 height 7
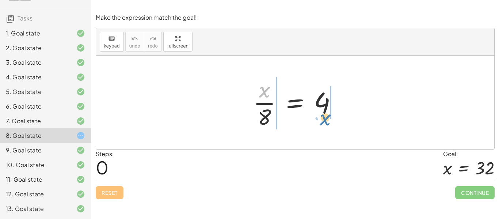
drag, startPoint x: 264, startPoint y: 90, endPoint x: 324, endPoint y: 120, distance: 67.6
click at [324, 120] on div at bounding box center [297, 102] width 97 height 56
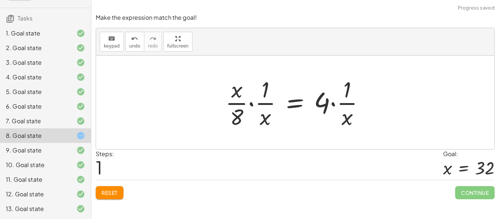
click at [334, 106] on div at bounding box center [298, 102] width 152 height 56
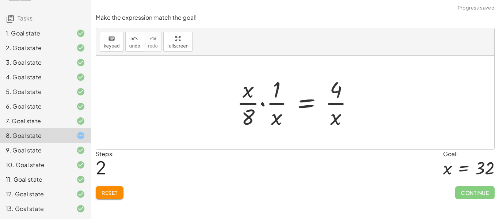
click at [265, 104] on div at bounding box center [298, 102] width 130 height 56
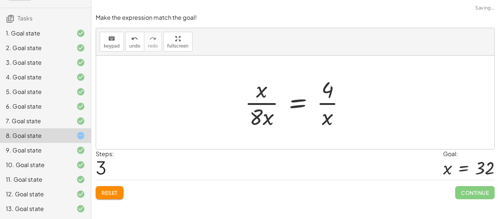
click at [248, 101] on div at bounding box center [298, 102] width 114 height 56
click at [321, 104] on div at bounding box center [298, 102] width 114 height 56
click at [115, 197] on button "Reset" at bounding box center [110, 192] width 28 height 13
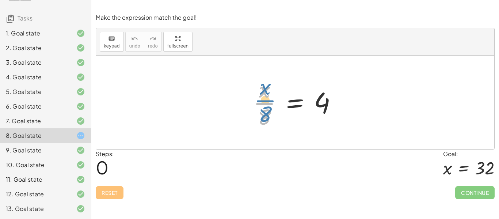
click at [260, 107] on div at bounding box center [297, 102] width 97 height 56
drag, startPoint x: 263, startPoint y: 116, endPoint x: 326, endPoint y: 118, distance: 63.2
click at [326, 118] on div at bounding box center [297, 102] width 97 height 56
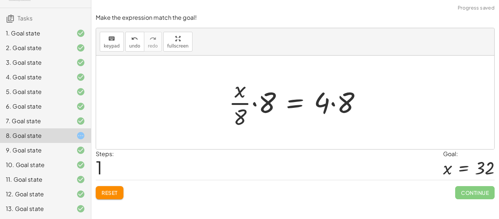
click at [335, 104] on div at bounding box center [298, 102] width 146 height 56
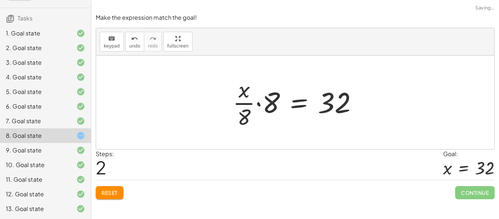
click at [259, 105] on div at bounding box center [298, 102] width 138 height 56
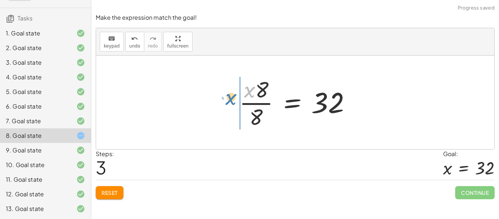
drag, startPoint x: 251, startPoint y: 92, endPoint x: 233, endPoint y: 100, distance: 20.0
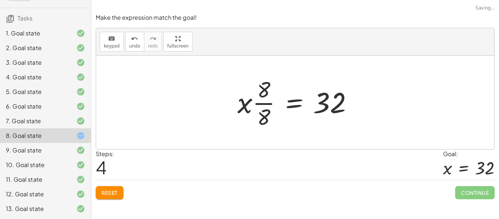
click at [247, 107] on div at bounding box center [298, 102] width 129 height 56
click at [264, 102] on div at bounding box center [298, 102] width 129 height 56
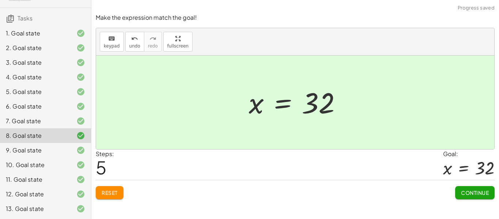
click at [477, 191] on span "Continue" at bounding box center [475, 192] width 28 height 7
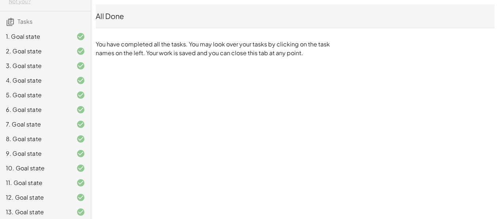
scroll to position [45, 0]
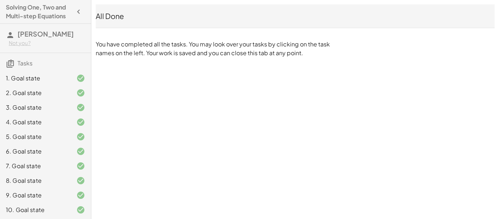
click at [80, 10] on icon "button" at bounding box center [78, 11] width 9 height 9
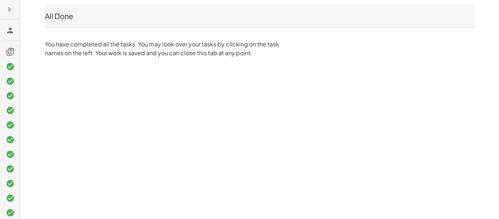
click at [80, 10] on div "All Done" at bounding box center [259, 15] width 429 height 23
click at [3, 10] on button "button" at bounding box center [9, 9] width 13 height 13
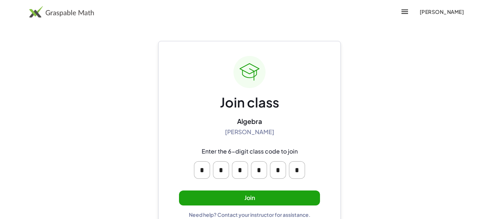
click at [252, 198] on button "Join" at bounding box center [249, 197] width 141 height 15
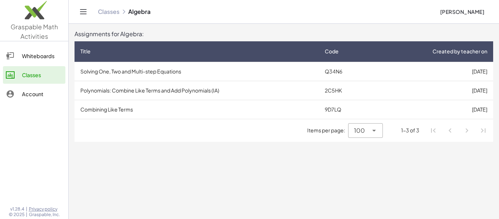
click at [119, 109] on td "Combining Like Terms" at bounding box center [196, 109] width 244 height 19
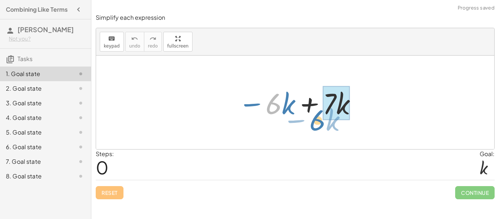
drag, startPoint x: 268, startPoint y: 104, endPoint x: 321, endPoint y: 123, distance: 56.8
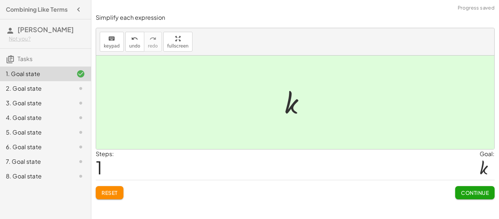
click at [462, 194] on span "Continue" at bounding box center [475, 192] width 28 height 7
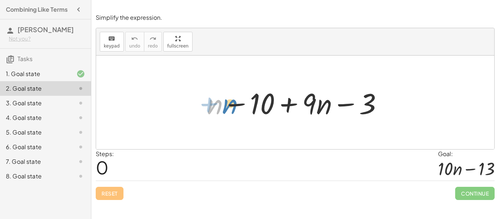
drag, startPoint x: 218, startPoint y: 110, endPoint x: 227, endPoint y: 110, distance: 8.8
click at [227, 110] on div at bounding box center [297, 103] width 189 height 38
click at [235, 107] on div at bounding box center [297, 103] width 189 height 38
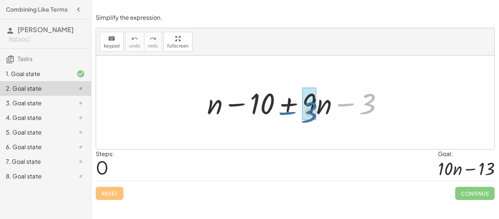
drag, startPoint x: 368, startPoint y: 108, endPoint x: 307, endPoint y: 116, distance: 60.8
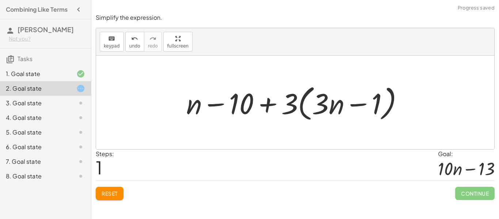
click at [102, 199] on button "Reset" at bounding box center [110, 193] width 28 height 13
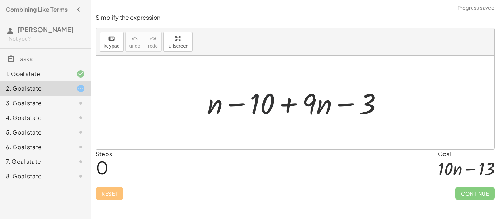
click at [257, 119] on div at bounding box center [297, 103] width 189 height 38
drag, startPoint x: 267, startPoint y: 107, endPoint x: 386, endPoint y: 114, distance: 119.6
click at [386, 114] on div at bounding box center [297, 103] width 189 height 38
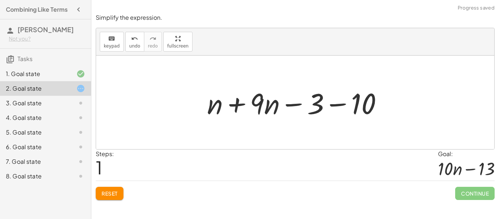
click at [341, 107] on div at bounding box center [297, 103] width 189 height 38
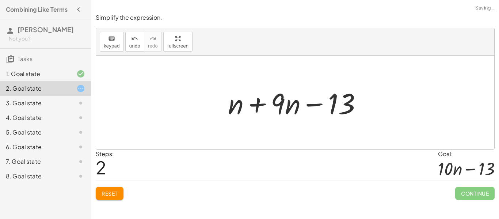
click at [313, 102] on div at bounding box center [297, 103] width 147 height 38
click at [279, 105] on div at bounding box center [297, 103] width 147 height 38
drag, startPoint x: 289, startPoint y: 109, endPoint x: 224, endPoint y: 126, distance: 67.5
click at [224, 126] on div "+ n − 10 + · 9 · n − 3 + n + · 9 · n − 3 − 10 · n + n + · 9 · n − 13" at bounding box center [295, 102] width 398 height 93
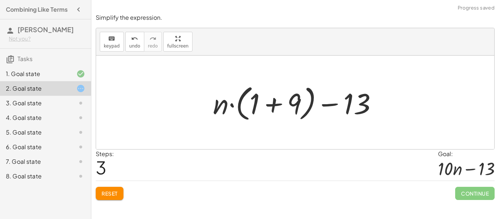
click at [97, 200] on div "Reset Continue" at bounding box center [295, 189] width 399 height 19
click at [105, 195] on span "Reset" at bounding box center [110, 193] width 16 height 7
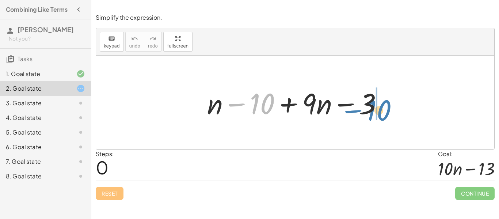
drag, startPoint x: 252, startPoint y: 103, endPoint x: 371, endPoint y: 107, distance: 119.1
click at [371, 107] on div at bounding box center [297, 103] width 189 height 38
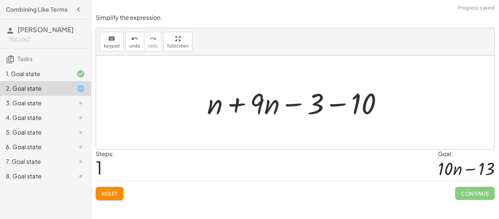
click at [294, 104] on div at bounding box center [297, 103] width 189 height 38
click at [323, 103] on div at bounding box center [297, 103] width 189 height 38
click at [330, 104] on div at bounding box center [297, 103] width 189 height 38
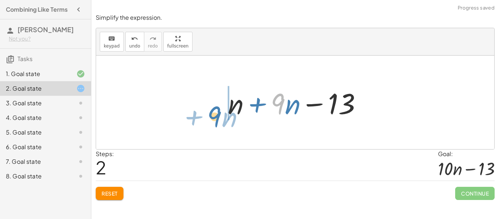
drag, startPoint x: 277, startPoint y: 106, endPoint x: 213, endPoint y: 117, distance: 65.0
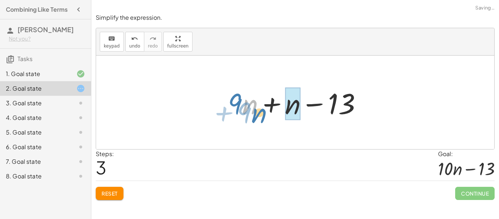
drag, startPoint x: 251, startPoint y: 106, endPoint x: 259, endPoint y: 113, distance: 10.4
click at [259, 113] on div at bounding box center [297, 103] width 147 height 38
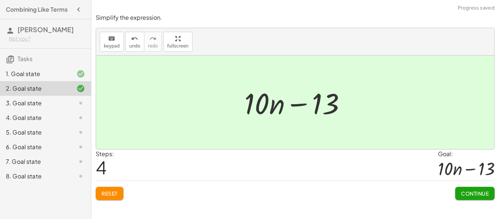
click at [458, 189] on button "Continue" at bounding box center [474, 193] width 39 height 13
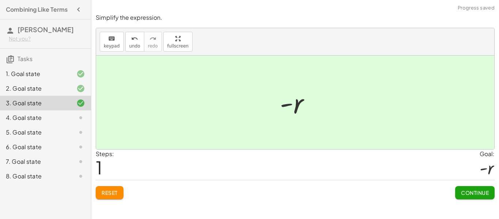
click at [478, 187] on button "Continue" at bounding box center [474, 192] width 39 height 13
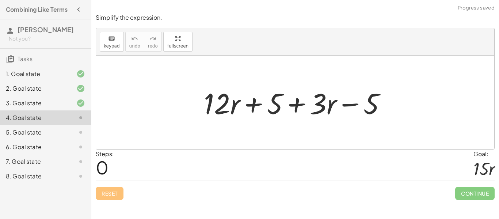
click at [447, 204] on div "Simplify each expression keyboard keypad undo undo redo redo fullscreen − · 6 ·…" at bounding box center [295, 109] width 408 height 219
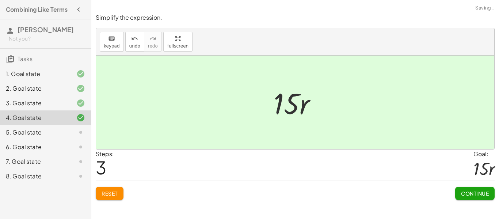
click at [474, 199] on button "Continue" at bounding box center [474, 193] width 39 height 13
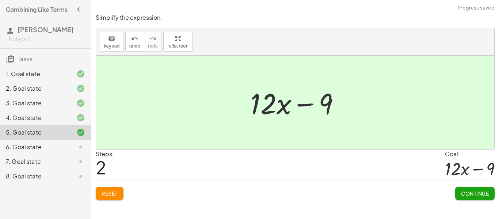
click at [467, 187] on button "Continue" at bounding box center [474, 193] width 39 height 13
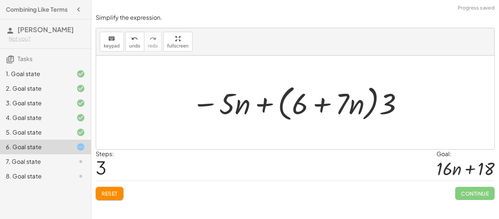
click at [261, 110] on div at bounding box center [297, 102] width 219 height 42
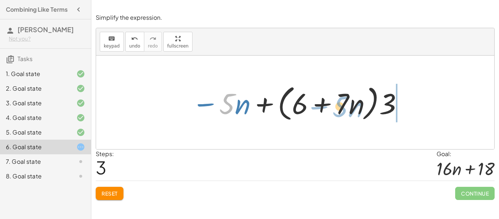
drag, startPoint x: 225, startPoint y: 96, endPoint x: 337, endPoint y: 102, distance: 112.6
click at [337, 102] on div at bounding box center [297, 102] width 219 height 42
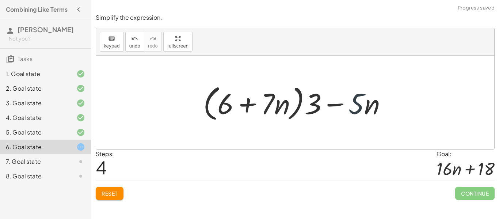
click at [351, 114] on div at bounding box center [297, 102] width 197 height 42
click at [327, 102] on div at bounding box center [297, 102] width 197 height 42
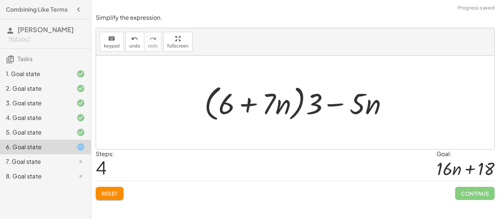
click at [327, 102] on div at bounding box center [297, 102] width 197 height 42
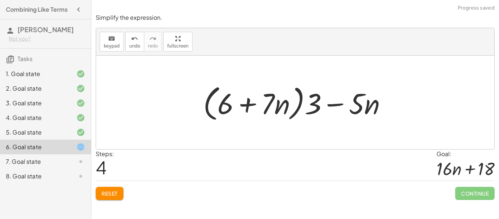
click at [327, 102] on div at bounding box center [297, 102] width 197 height 42
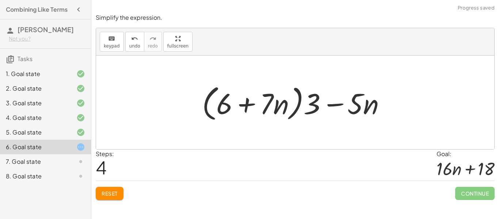
click at [327, 102] on div at bounding box center [297, 102] width 197 height 42
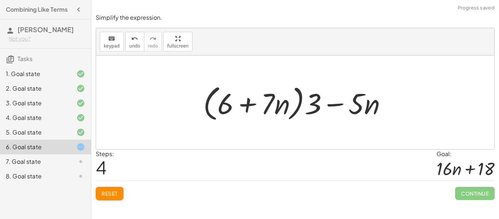
click at [327, 102] on div at bounding box center [297, 102] width 197 height 42
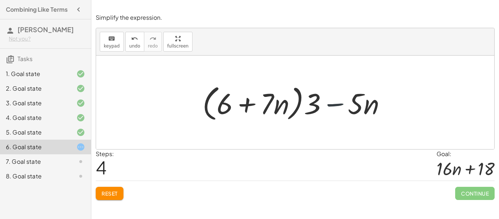
click at [327, 102] on div at bounding box center [297, 102] width 197 height 42
click at [255, 104] on div at bounding box center [297, 102] width 197 height 42
drag, startPoint x: 361, startPoint y: 102, endPoint x: 270, endPoint y: 102, distance: 91.3
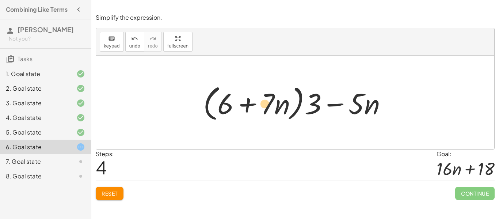
click at [270, 102] on div at bounding box center [297, 102] width 197 height 42
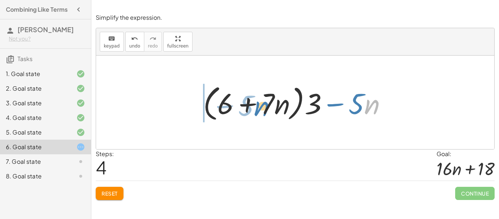
drag, startPoint x: 367, startPoint y: 100, endPoint x: 255, endPoint y: 101, distance: 111.7
click at [255, 101] on div at bounding box center [297, 102] width 197 height 42
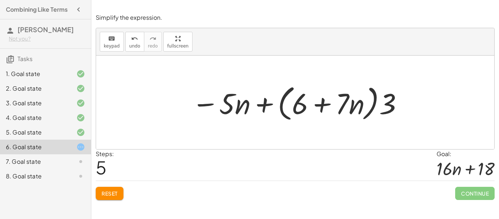
click at [110, 189] on button "Reset" at bounding box center [110, 193] width 28 height 13
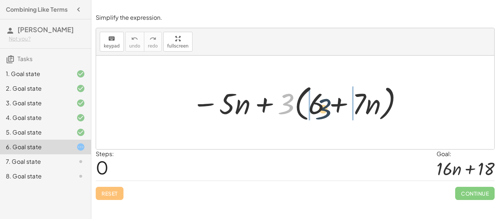
drag, startPoint x: 291, startPoint y: 99, endPoint x: 328, endPoint y: 104, distance: 38.0
click at [328, 104] on div at bounding box center [297, 102] width 219 height 42
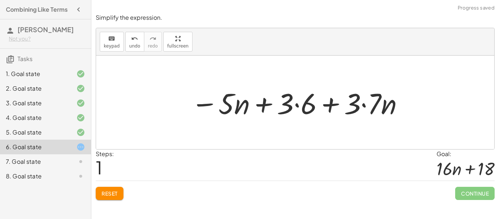
click at [298, 105] on div at bounding box center [297, 103] width 221 height 38
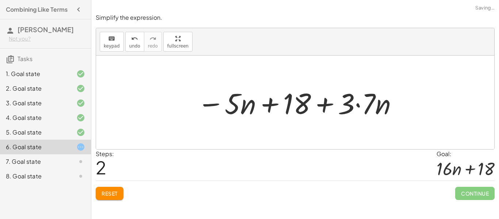
click at [348, 97] on div at bounding box center [298, 103] width 209 height 38
click at [364, 99] on div at bounding box center [298, 103] width 209 height 38
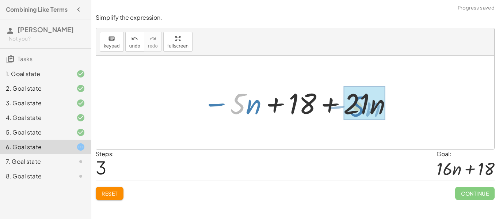
drag, startPoint x: 234, startPoint y: 107, endPoint x: 355, endPoint y: 109, distance: 120.5
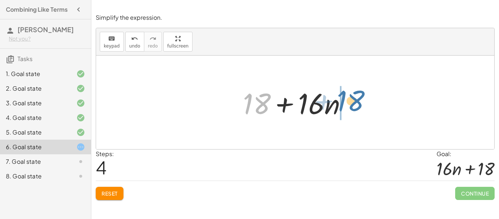
drag, startPoint x: 256, startPoint y: 103, endPoint x: 351, endPoint y: 100, distance: 94.6
click at [351, 100] on div at bounding box center [297, 103] width 117 height 38
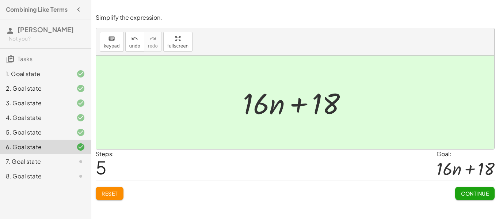
click at [479, 196] on span "Continue" at bounding box center [475, 193] width 28 height 7
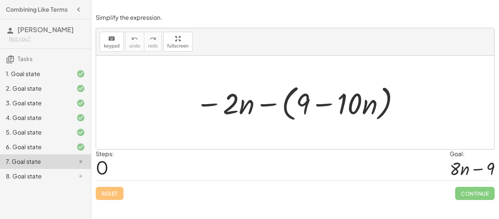
click at [204, 108] on div at bounding box center [298, 102] width 212 height 42
click at [265, 100] on div at bounding box center [298, 102] width 212 height 42
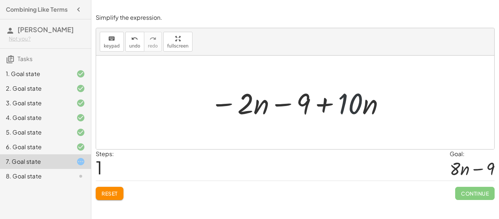
drag, startPoint x: 360, startPoint y: 109, endPoint x: 356, endPoint y: 110, distance: 4.2
click at [356, 110] on div at bounding box center [297, 103] width 183 height 38
click at [356, 111] on div at bounding box center [297, 103] width 183 height 38
click at [273, 105] on div at bounding box center [297, 103] width 183 height 38
click at [324, 103] on div at bounding box center [297, 103] width 183 height 38
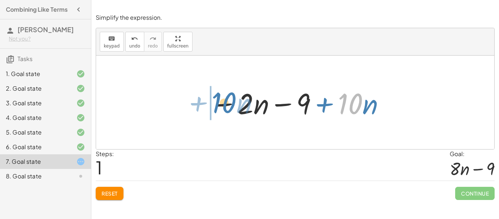
drag, startPoint x: 351, startPoint y: 108, endPoint x: 222, endPoint y: 107, distance: 129.3
click at [222, 107] on div at bounding box center [297, 103] width 183 height 38
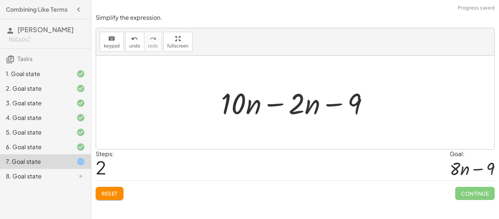
click at [280, 104] on div at bounding box center [297, 103] width 161 height 38
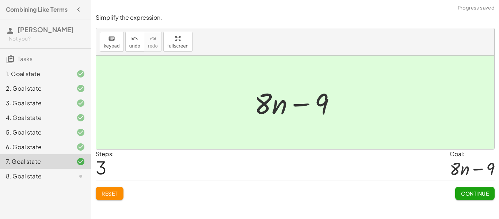
click at [468, 190] on span "Continue" at bounding box center [475, 193] width 28 height 7
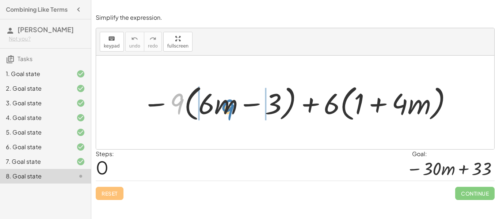
drag, startPoint x: 173, startPoint y: 106, endPoint x: 223, endPoint y: 111, distance: 50.3
click at [223, 111] on div at bounding box center [298, 102] width 318 height 42
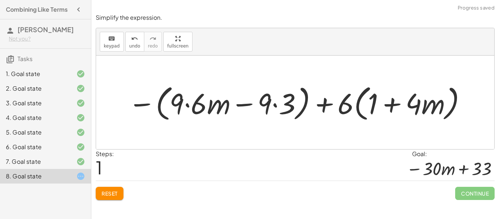
click at [184, 100] on div at bounding box center [298, 102] width 346 height 42
click at [190, 107] on div at bounding box center [298, 102] width 346 height 42
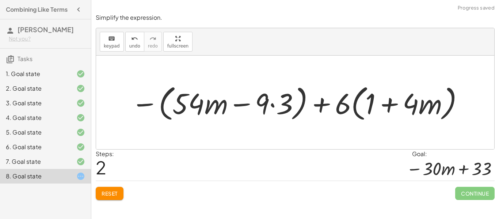
click at [270, 105] on div at bounding box center [297, 102] width 341 height 42
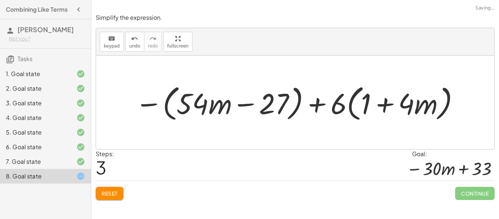
click at [144, 105] on div at bounding box center [297, 102] width 332 height 42
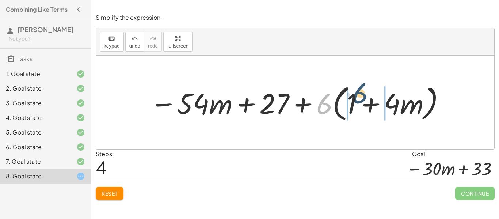
drag, startPoint x: 328, startPoint y: 107, endPoint x: 364, endPoint y: 101, distance: 36.7
click at [364, 101] on div at bounding box center [297, 102] width 303 height 42
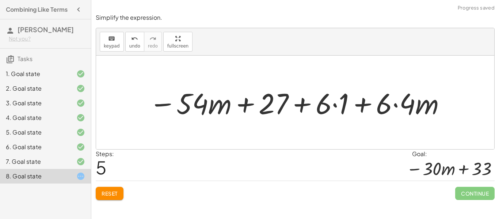
click at [334, 105] on div at bounding box center [297, 103] width 305 height 38
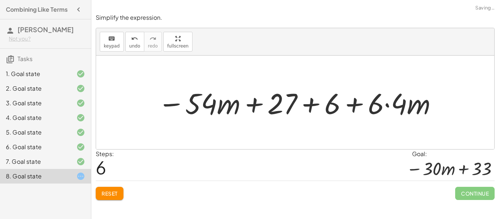
click at [387, 106] on div at bounding box center [298, 103] width 288 height 38
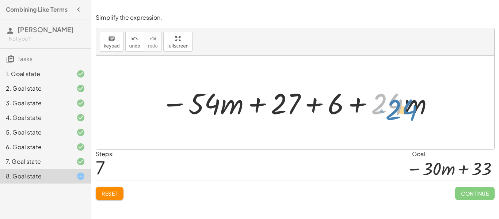
drag, startPoint x: 388, startPoint y: 106, endPoint x: 403, endPoint y: 112, distance: 16.6
click at [403, 112] on div at bounding box center [297, 103] width 280 height 38
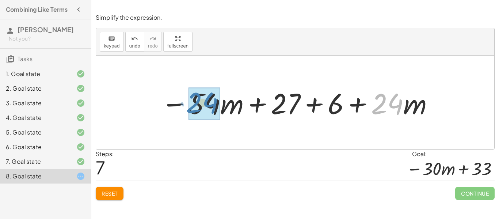
drag, startPoint x: 397, startPoint y: 114, endPoint x: 211, endPoint y: 116, distance: 186.2
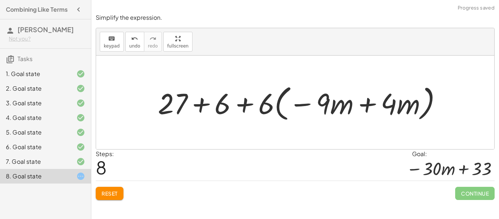
click at [112, 192] on span "Reset" at bounding box center [110, 193] width 16 height 7
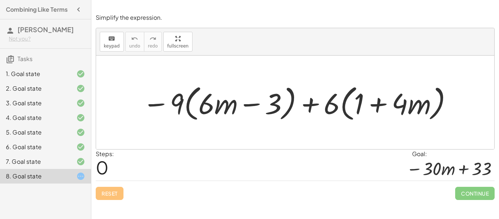
click at [5, 212] on div "Combining Like Terms Connor White Not you? Tasks 1. Goal state 2. Goal state 3.…" at bounding box center [45, 109] width 91 height 219
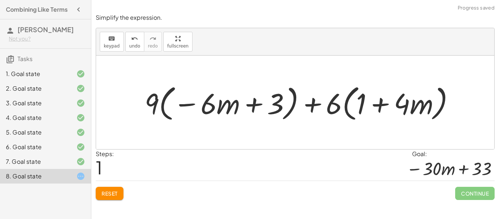
click at [118, 191] on span "Reset" at bounding box center [110, 193] width 16 height 7
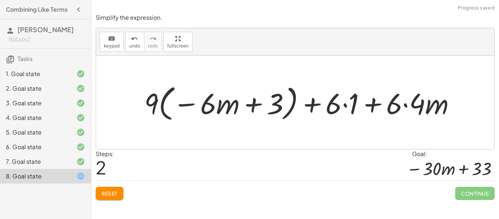
click at [116, 190] on span "Reset" at bounding box center [110, 193] width 16 height 7
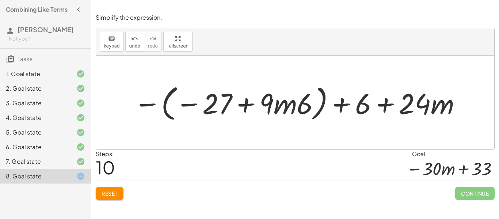
click at [109, 192] on span "Reset" at bounding box center [110, 193] width 16 height 7
click at [108, 200] on div "Simplify the expression. keyboard keypad undo undo redo redo fullscreen − · 9 ·…" at bounding box center [295, 106] width 408 height 195
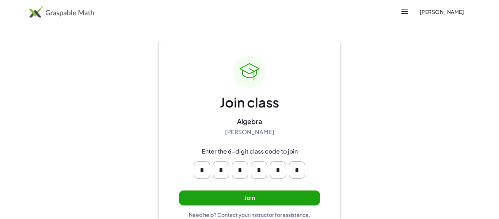
click at [262, 203] on button "Join" at bounding box center [249, 197] width 141 height 15
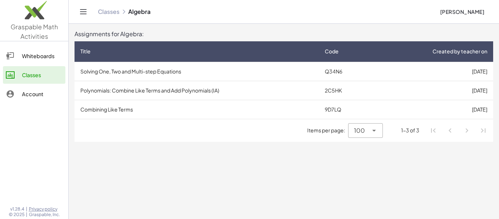
click at [219, 106] on td "Combining Like Terms" at bounding box center [196, 109] width 244 height 19
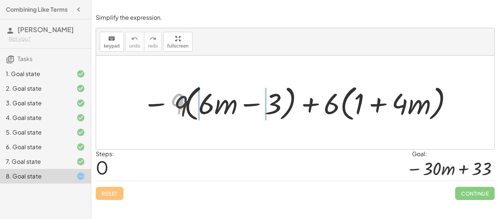
drag, startPoint x: 182, startPoint y: 100, endPoint x: 208, endPoint y: 109, distance: 27.3
click at [208, 109] on div at bounding box center [298, 102] width 318 height 42
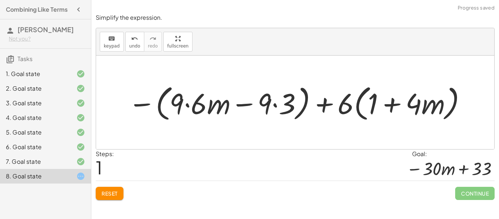
click at [217, 105] on div at bounding box center [298, 102] width 346 height 42
click at [190, 107] on div at bounding box center [298, 102] width 346 height 42
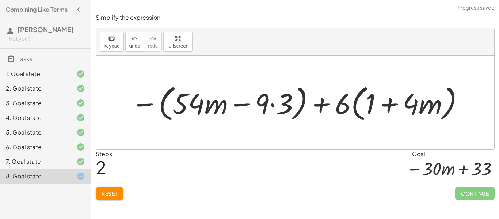
click at [276, 105] on div at bounding box center [297, 102] width 341 height 42
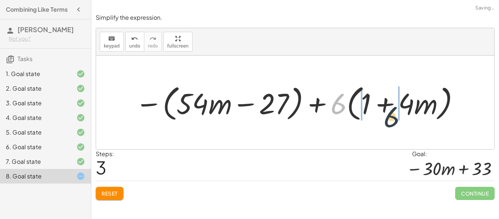
drag, startPoint x: 331, startPoint y: 100, endPoint x: 391, endPoint y: 115, distance: 62.1
click at [391, 115] on div at bounding box center [297, 102] width 332 height 42
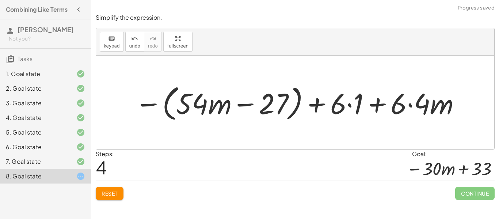
click at [349, 102] on div at bounding box center [297, 102] width 333 height 42
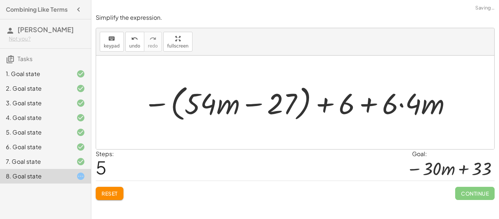
click at [402, 103] on div at bounding box center [297, 102] width 317 height 42
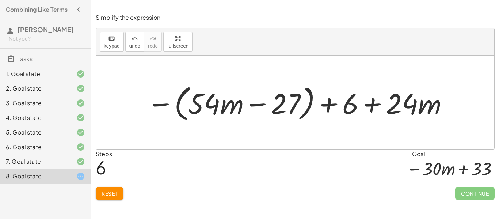
click at [161, 103] on div at bounding box center [297, 102] width 309 height 42
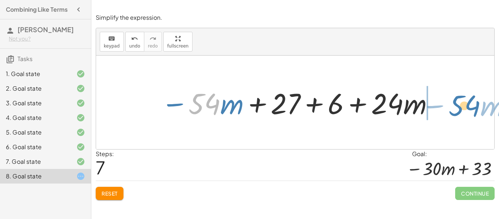
drag, startPoint x: 205, startPoint y: 99, endPoint x: 459, endPoint y: 103, distance: 254.2
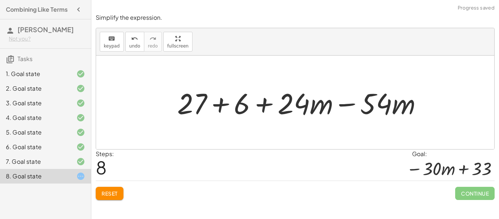
click at [349, 103] on div at bounding box center [302, 103] width 258 height 38
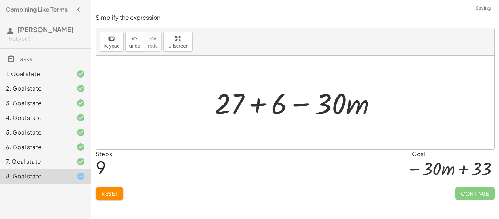
click at [260, 104] on div at bounding box center [298, 103] width 175 height 38
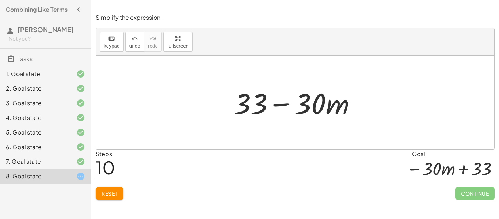
click at [102, 190] on span "Reset" at bounding box center [110, 193] width 16 height 7
